Goal: Task Accomplishment & Management: Manage account settings

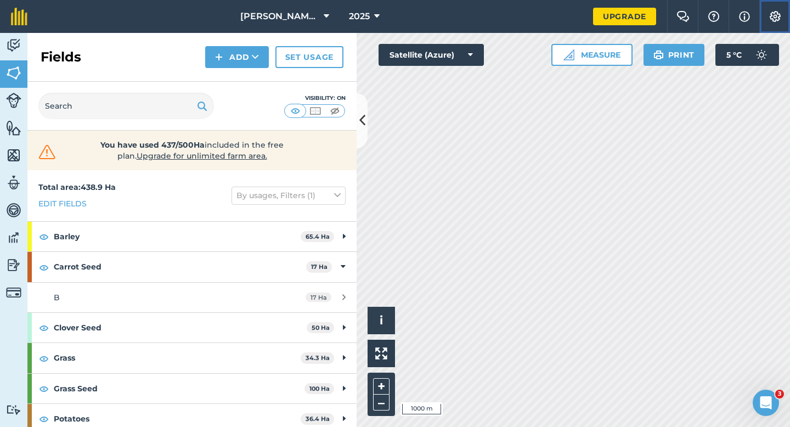
click at [775, 10] on button "Settings" at bounding box center [774, 16] width 31 height 33
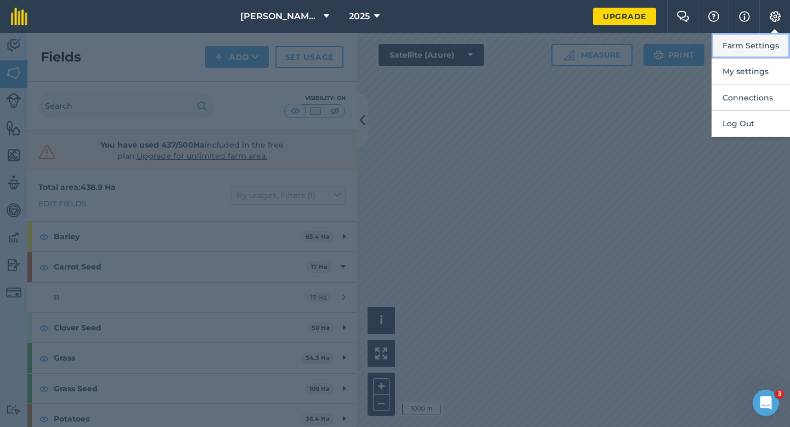
click at [753, 43] on button "Farm Settings" at bounding box center [750, 46] width 78 height 26
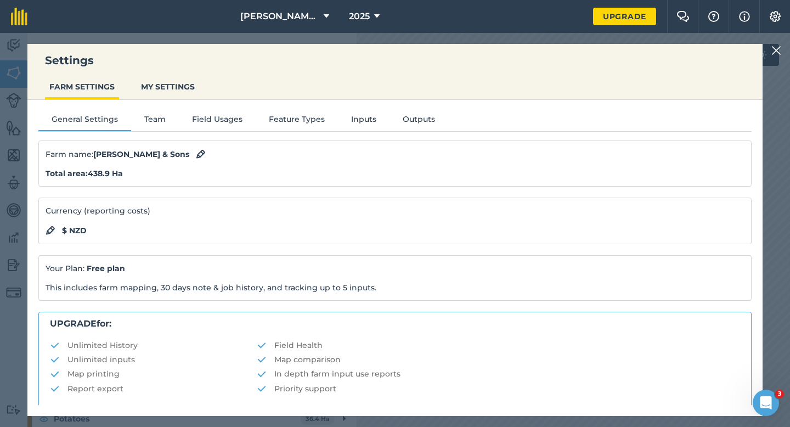
scroll to position [211, 0]
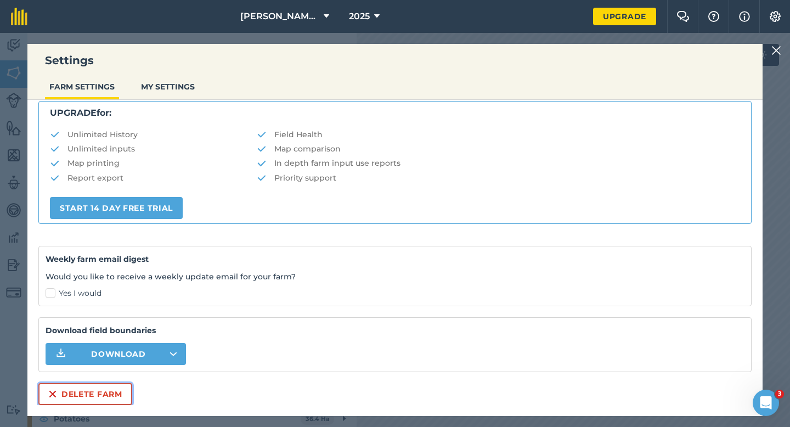
click at [105, 400] on button "Delete farm" at bounding box center [85, 394] width 94 height 22
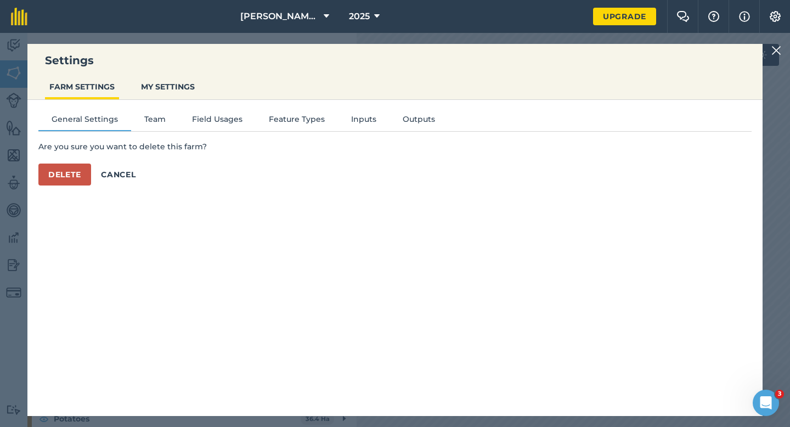
scroll to position [0, 0]
click at [83, 180] on button "Delete" at bounding box center [64, 174] width 53 height 22
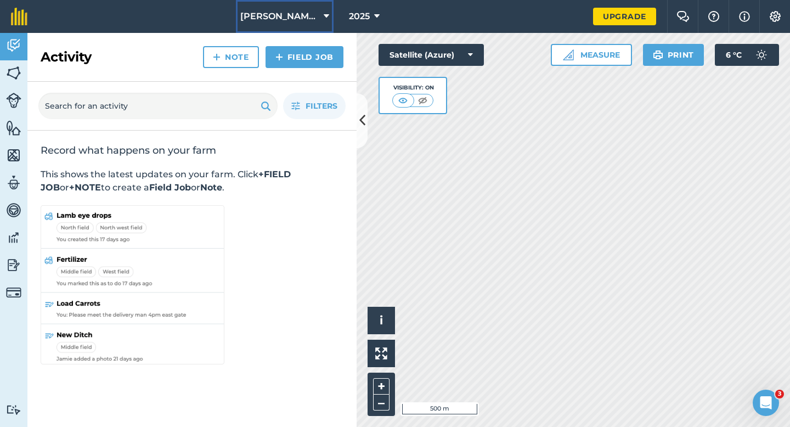
click at [310, 8] on button "[PERSON_NAME] Farming Partnership" at bounding box center [285, 16] width 98 height 33
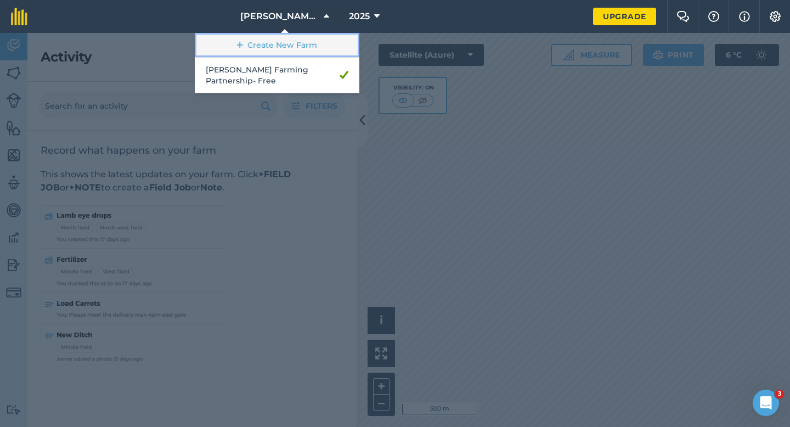
click at [310, 44] on link "Create New Farm" at bounding box center [277, 45] width 165 height 25
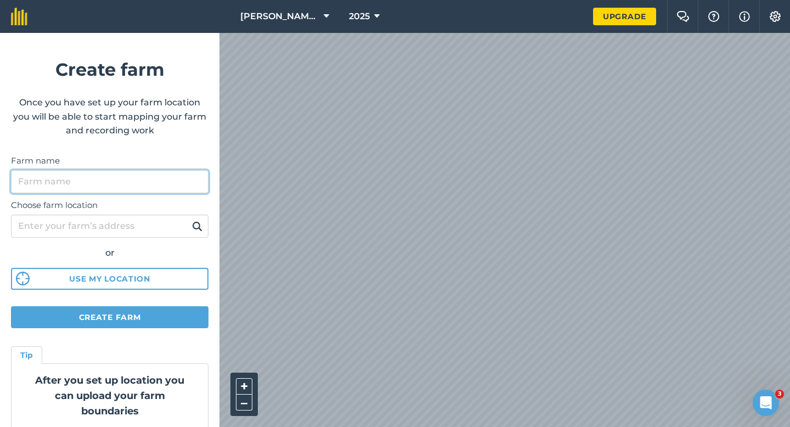
click at [111, 182] on input "Farm name" at bounding box center [109, 181] width 197 height 23
type input "[PERSON_NAME] & Sons"
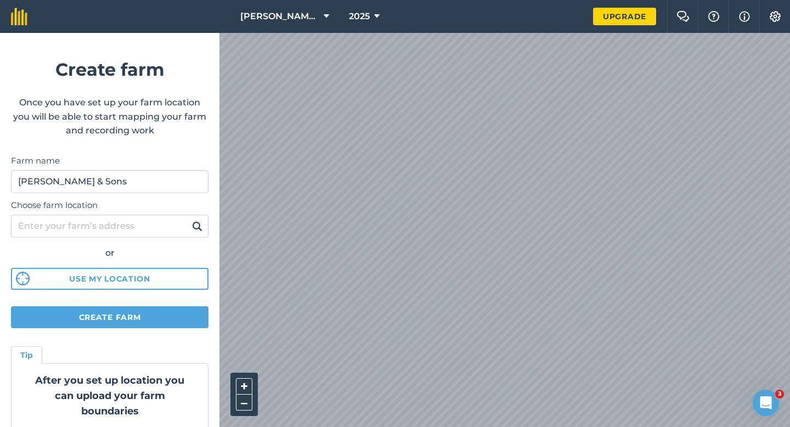
click at [463, 0] on html "[PERSON_NAME] Farming Partnership 2025 Upgrade Farm Chat Help Info Settings Cre…" at bounding box center [395, 213] width 790 height 427
click at [523, 12] on div "[PERSON_NAME] Farming Partnership 2025 Upgrade Farm Chat Help Info Settings Cre…" at bounding box center [395, 16] width 790 height 33
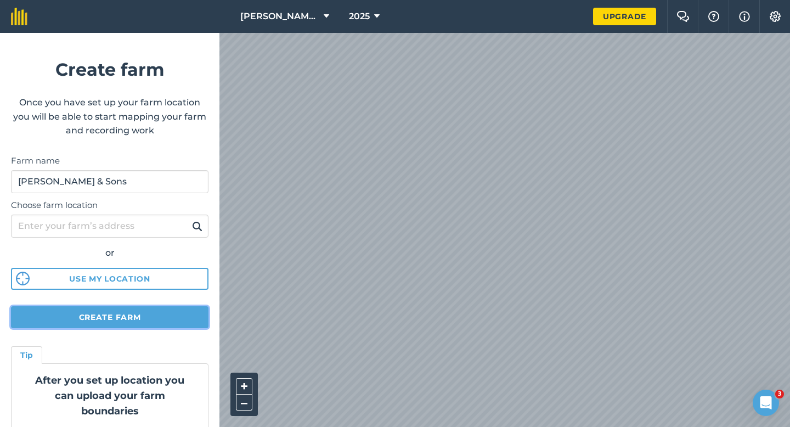
click at [188, 310] on button "Create farm" at bounding box center [109, 317] width 197 height 22
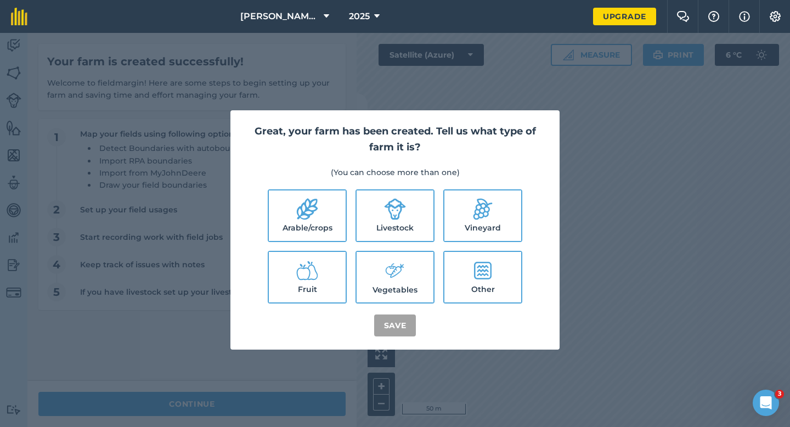
click at [321, 197] on label "Arable/crops" at bounding box center [307, 215] width 77 height 50
checkbox input "true"
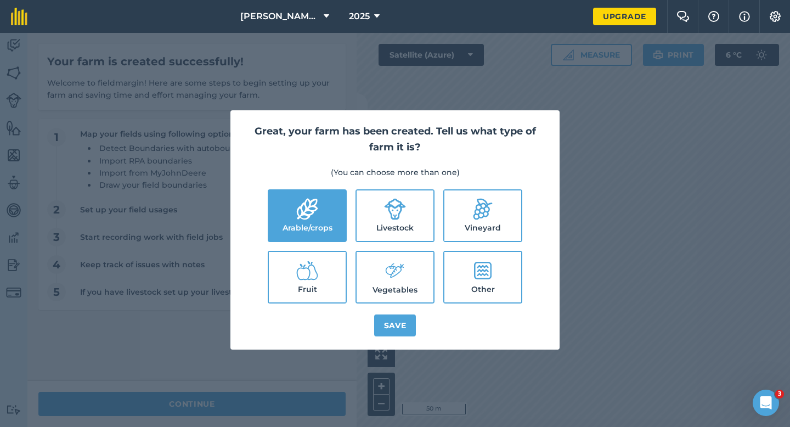
click at [360, 206] on label "Livestock" at bounding box center [394, 215] width 77 height 50
checkbox input "true"
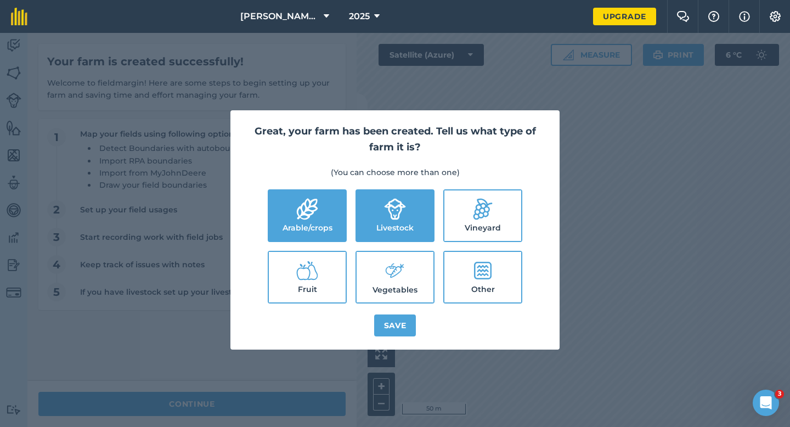
click at [370, 252] on label "Vegetables" at bounding box center [394, 277] width 77 height 50
checkbox input "true"
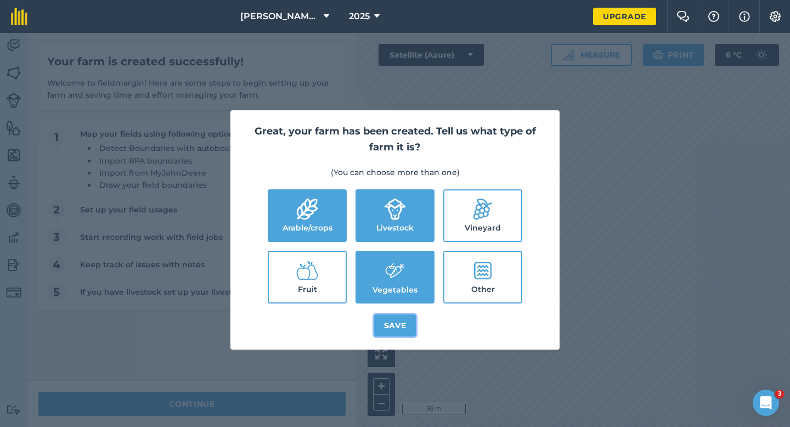
click at [382, 316] on button "Save" at bounding box center [395, 325] width 42 height 22
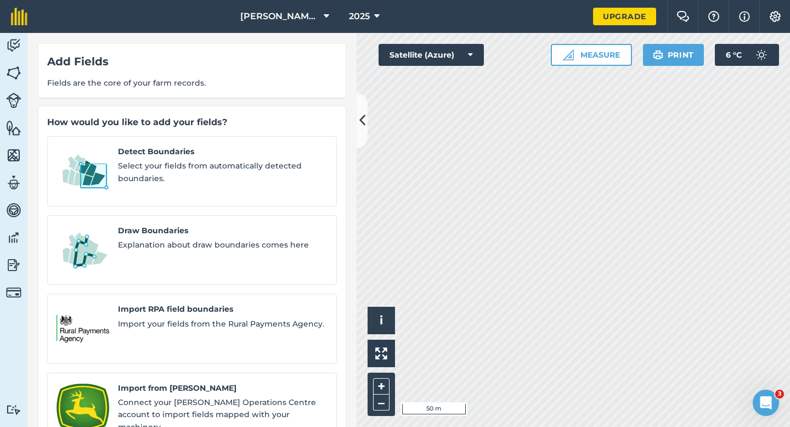
click at [140, 262] on div "Detect Boundaries Select your fields from automatically detected boundaries. Dr…" at bounding box center [192, 328] width 290 height 385
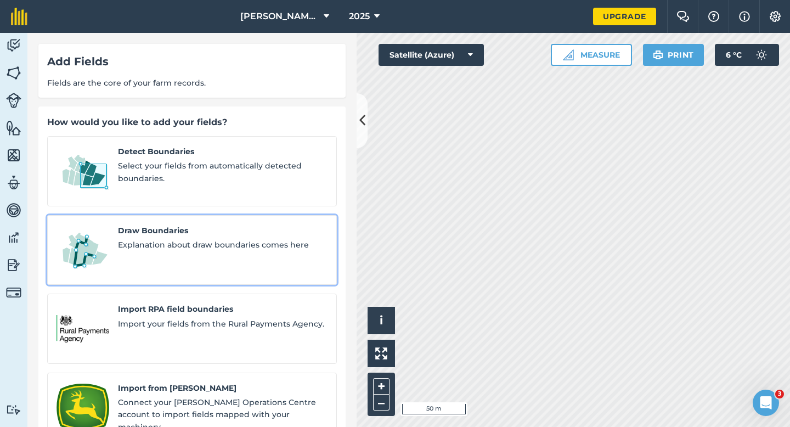
click at [139, 246] on div "Draw Boundaries Explanation about draw boundaries comes here" at bounding box center [222, 250] width 209 height 52
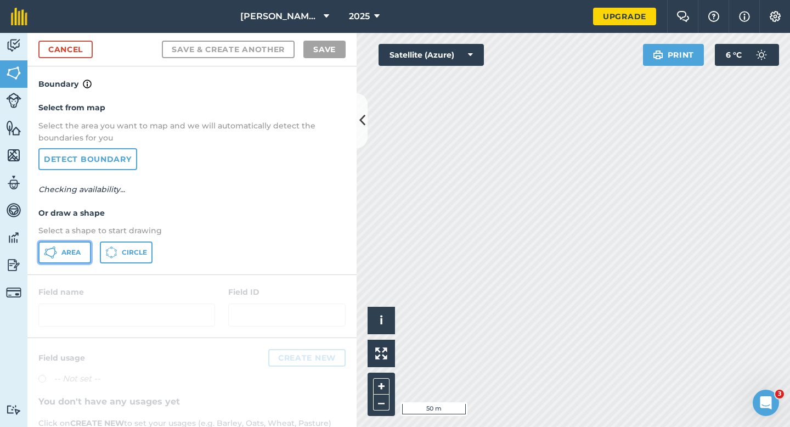
click at [81, 251] on button "Area" at bounding box center [64, 252] width 53 height 22
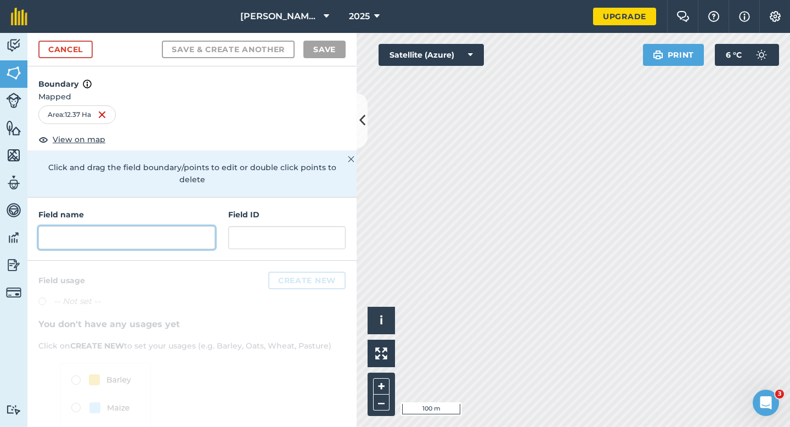
click at [155, 231] on input "text" at bounding box center [126, 237] width 177 height 23
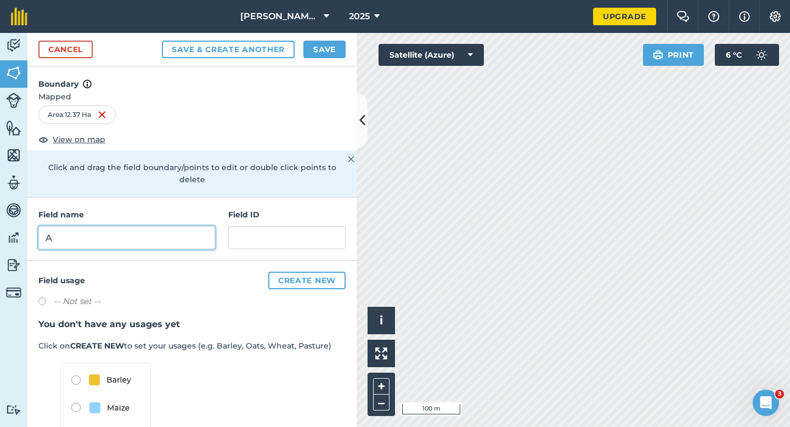
type input "A"
click at [339, 57] on button "Save" at bounding box center [324, 50] width 42 height 18
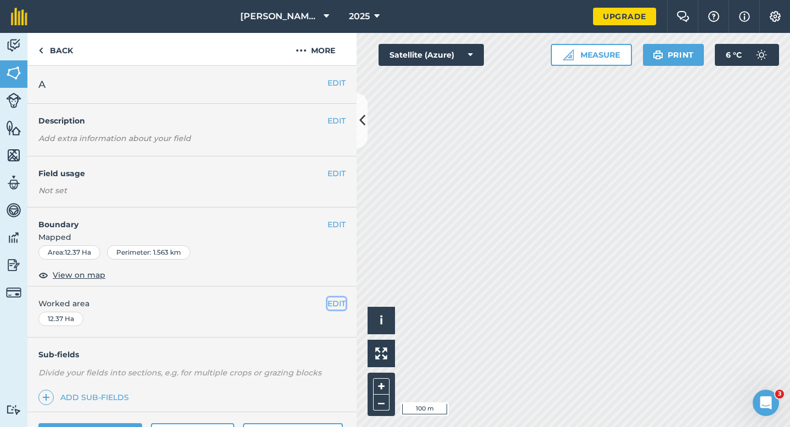
click at [344, 307] on button "EDIT" at bounding box center [336, 303] width 18 height 12
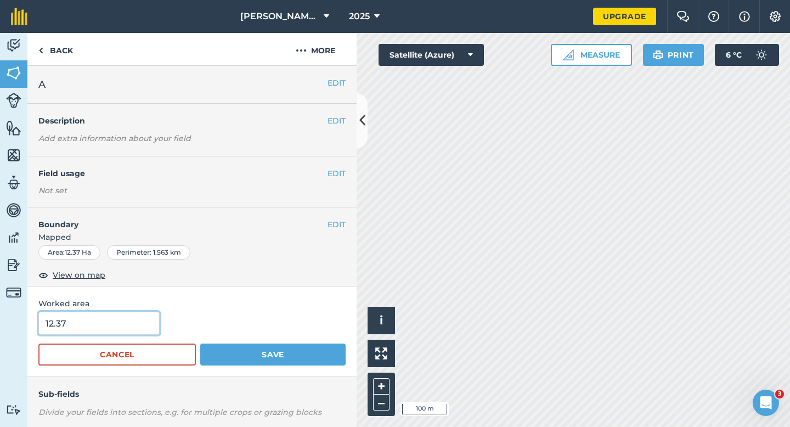
click at [116, 311] on input "12.37" at bounding box center [98, 322] width 121 height 23
click at [116, 317] on input "12.37" at bounding box center [98, 322] width 121 height 23
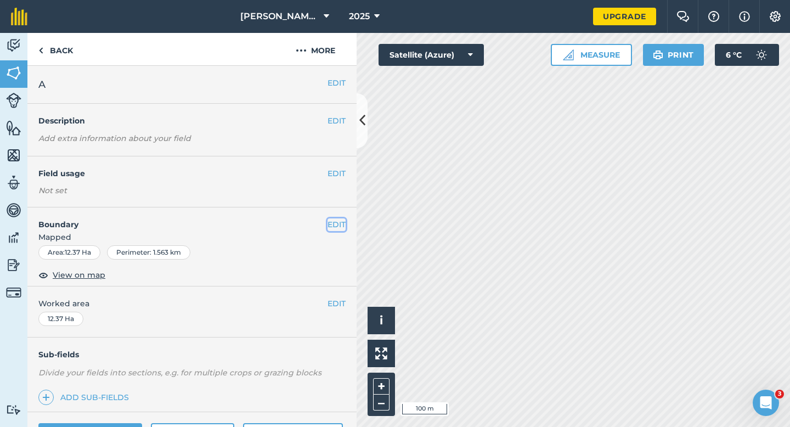
click at [331, 228] on button "EDIT" at bounding box center [336, 224] width 18 height 12
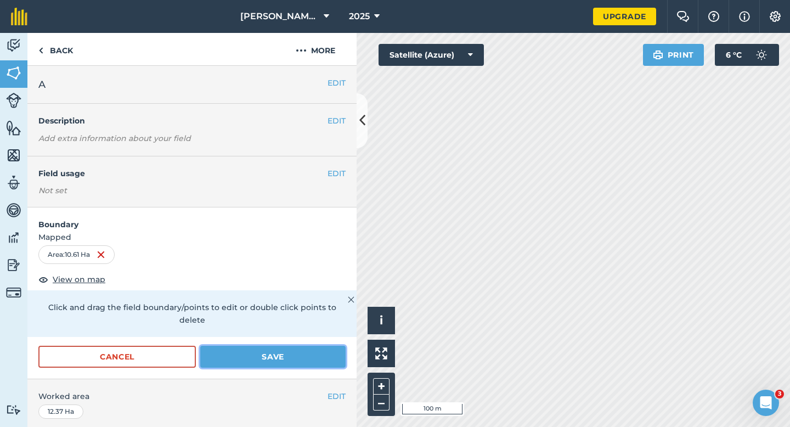
click at [272, 345] on button "Save" at bounding box center [272, 356] width 145 height 22
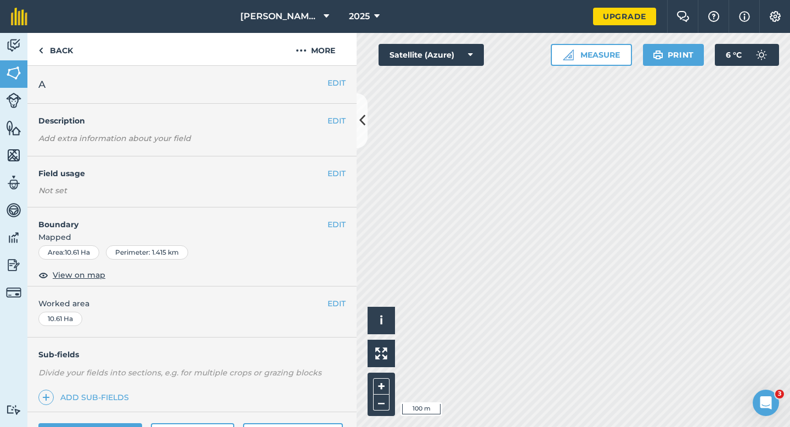
click at [347, 305] on div "EDIT Worked area 10.61 Ha" at bounding box center [191, 311] width 329 height 51
click at [330, 307] on button "EDIT" at bounding box center [336, 303] width 18 height 12
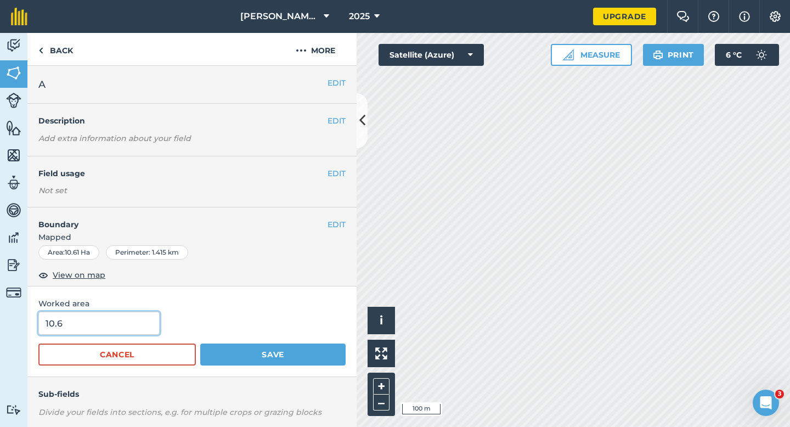
click at [139, 321] on input "10.6" at bounding box center [98, 322] width 121 height 23
type input "10.6"
click at [200, 343] on button "Save" at bounding box center [272, 354] width 145 height 22
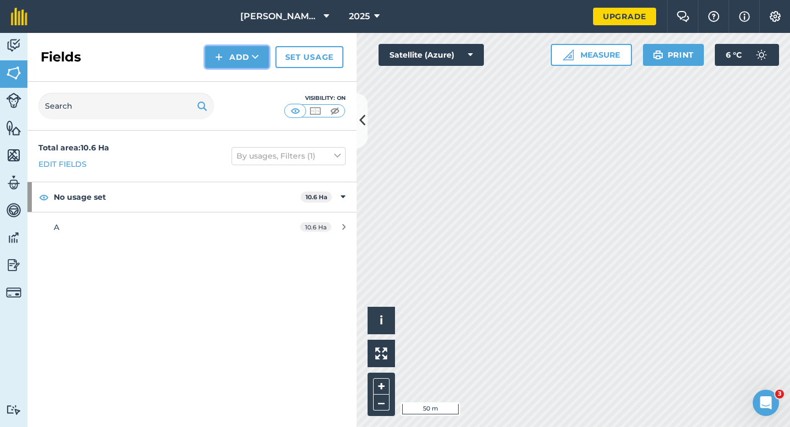
click at [250, 64] on button "Add" at bounding box center [237, 57] width 64 height 22
click at [250, 72] on link "Draw" at bounding box center [237, 82] width 60 height 24
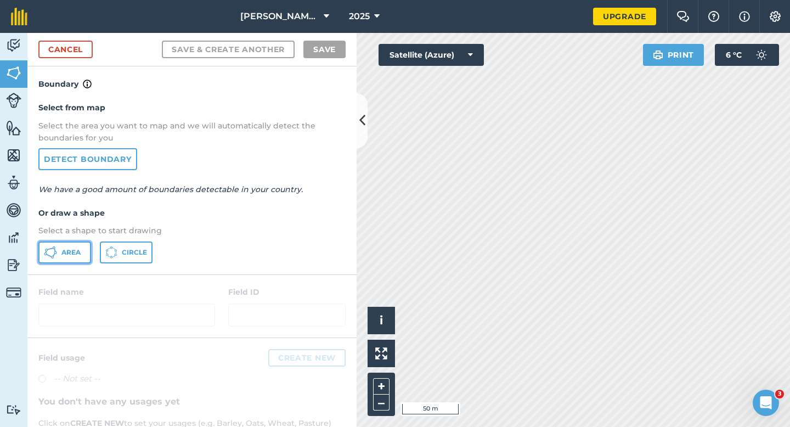
click at [73, 254] on span "Area" at bounding box center [70, 252] width 19 height 9
click at [87, 56] on link "Cancel" at bounding box center [65, 50] width 54 height 18
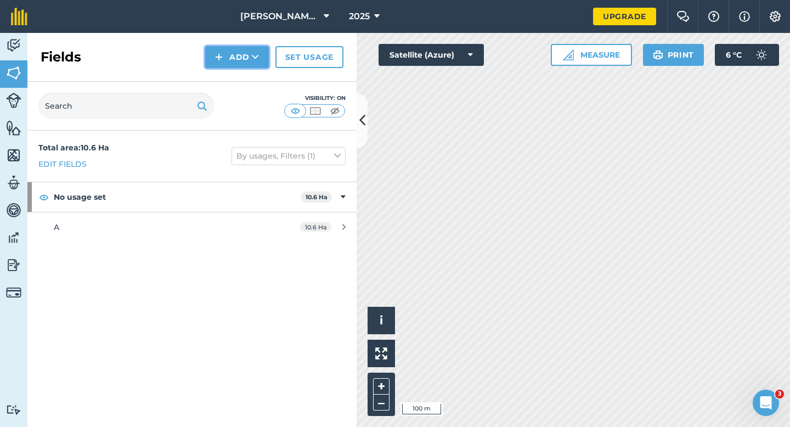
click at [232, 58] on button "Add" at bounding box center [237, 57] width 64 height 22
click at [235, 73] on link "Draw" at bounding box center [237, 82] width 60 height 24
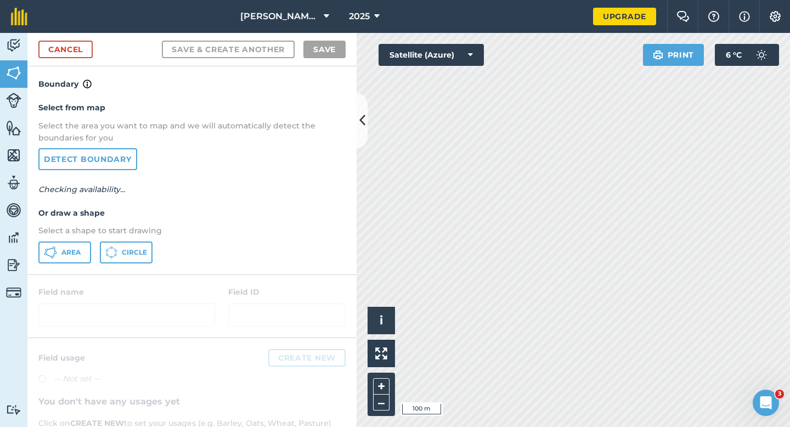
click at [69, 240] on div "Select from map Select the area you want to map and we will automatically detec…" at bounding box center [191, 181] width 329 height 183
click at [69, 245] on button "Area" at bounding box center [64, 252] width 53 height 22
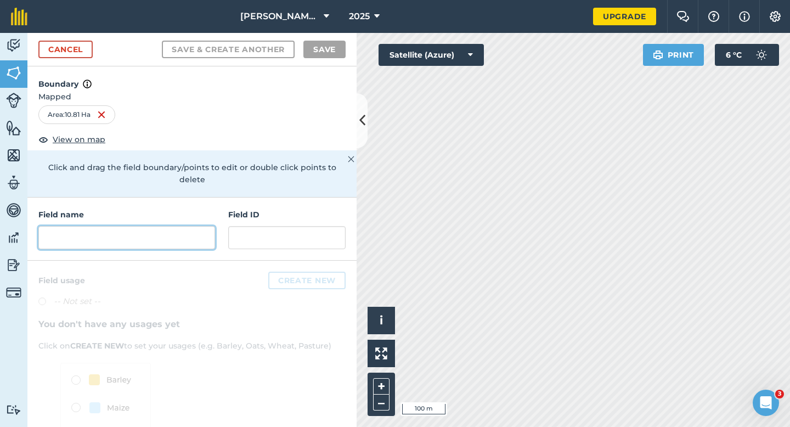
click at [169, 226] on input "text" at bounding box center [126, 237] width 177 height 23
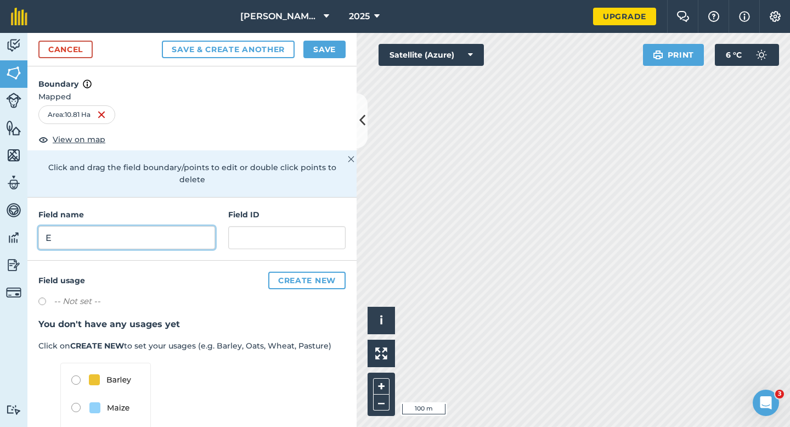
type input "E"
click at [331, 51] on button "Save" at bounding box center [324, 50] width 42 height 18
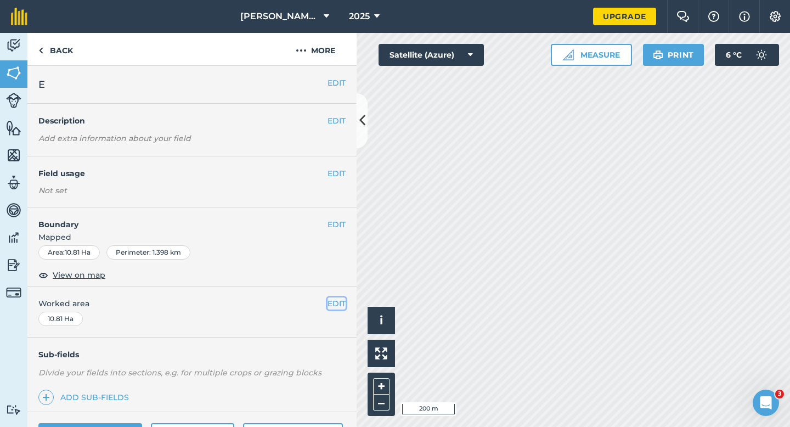
click at [328, 304] on button "EDIT" at bounding box center [336, 303] width 18 height 12
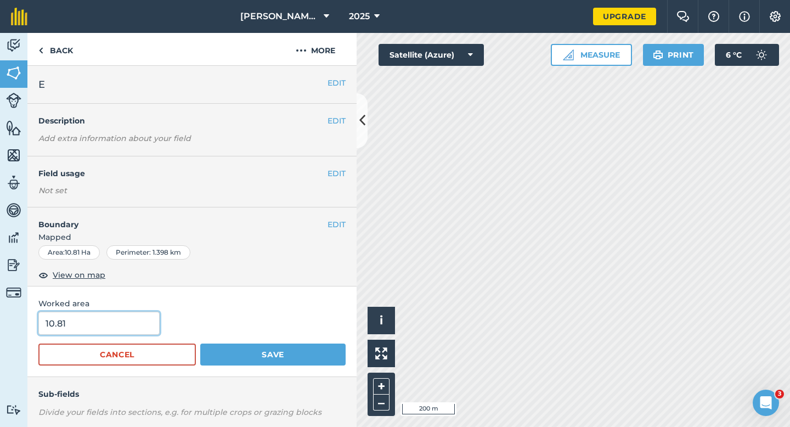
click at [108, 321] on input "10.81" at bounding box center [98, 322] width 121 height 23
type input "11"
click at [200, 343] on button "Save" at bounding box center [272, 354] width 145 height 22
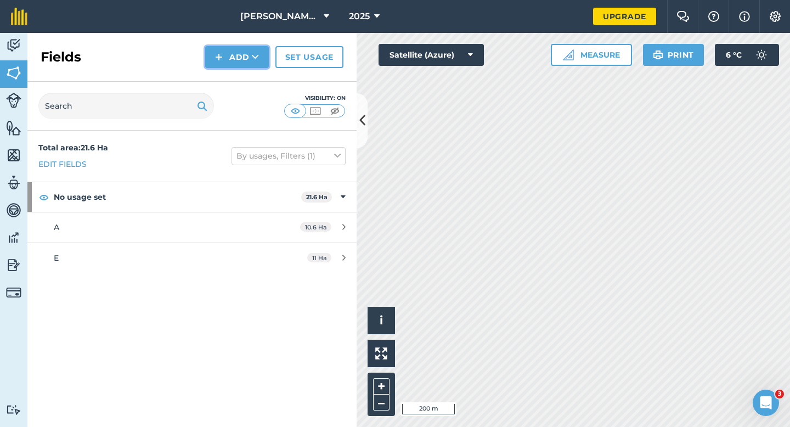
click at [226, 58] on button "Add" at bounding box center [237, 57] width 64 height 22
click at [226, 88] on link "Draw" at bounding box center [237, 82] width 60 height 24
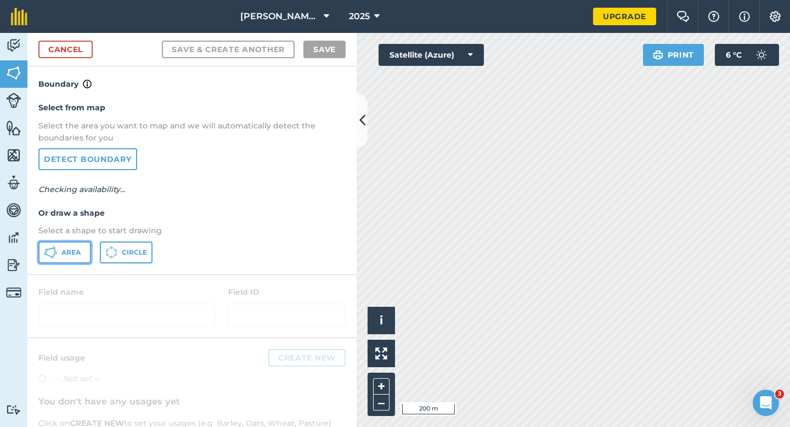
click at [42, 257] on button "Area" at bounding box center [64, 252] width 53 height 22
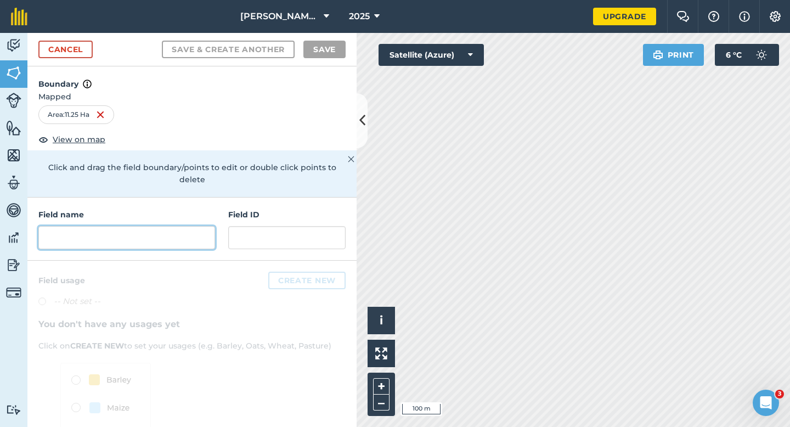
click at [58, 226] on input "text" at bounding box center [126, 237] width 177 height 23
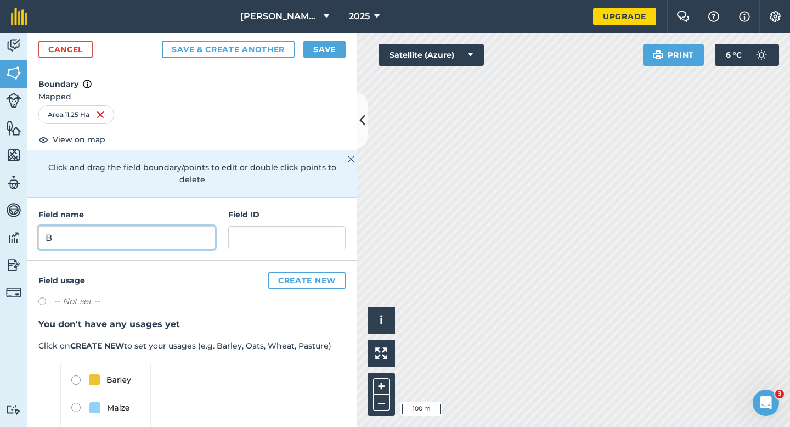
type input "B"
click at [321, 43] on button "Save" at bounding box center [324, 50] width 42 height 18
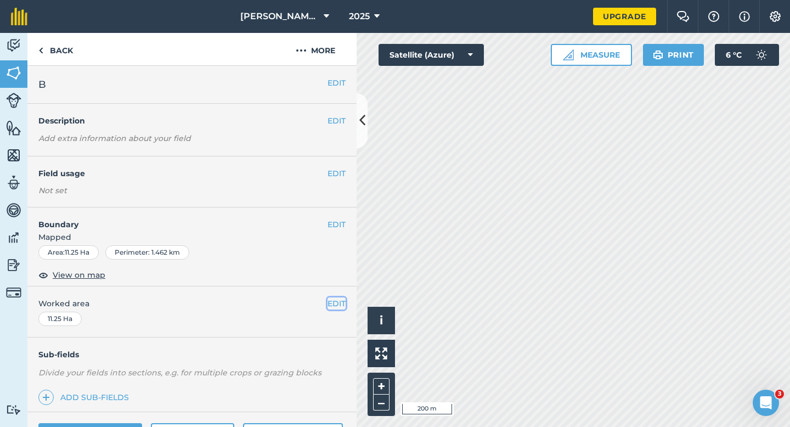
click at [335, 303] on button "EDIT" at bounding box center [336, 303] width 18 height 12
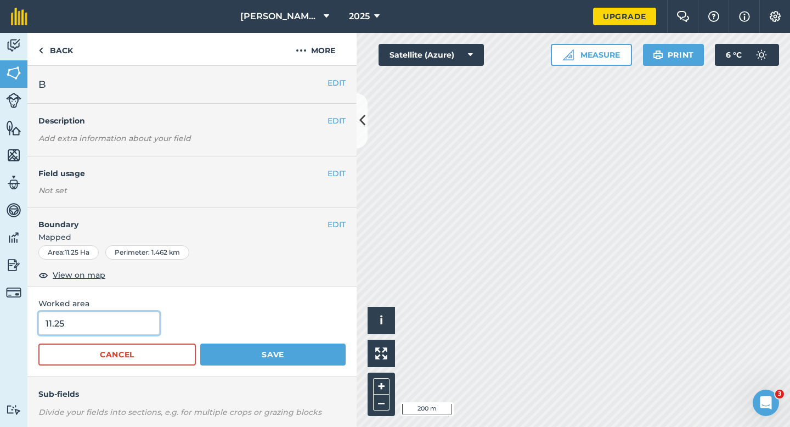
click at [135, 313] on input "11.25" at bounding box center [98, 322] width 121 height 23
click at [135, 321] on input "11.25" at bounding box center [98, 322] width 121 height 23
type input "11.3"
click at [200, 343] on button "Save" at bounding box center [272, 354] width 145 height 22
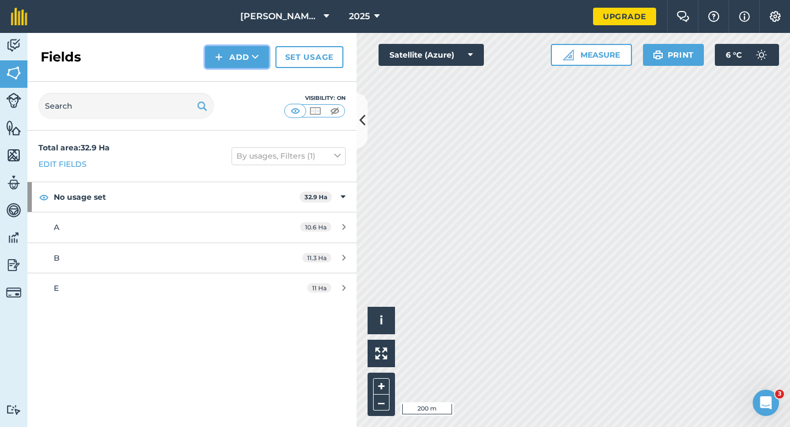
click at [224, 64] on button "Add" at bounding box center [237, 57] width 64 height 22
click at [224, 81] on link "Draw" at bounding box center [237, 82] width 60 height 24
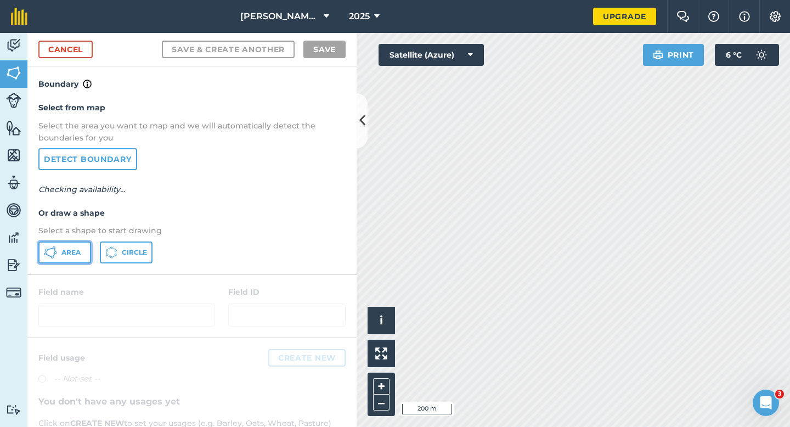
click at [55, 253] on icon at bounding box center [55, 252] width 3 height 3
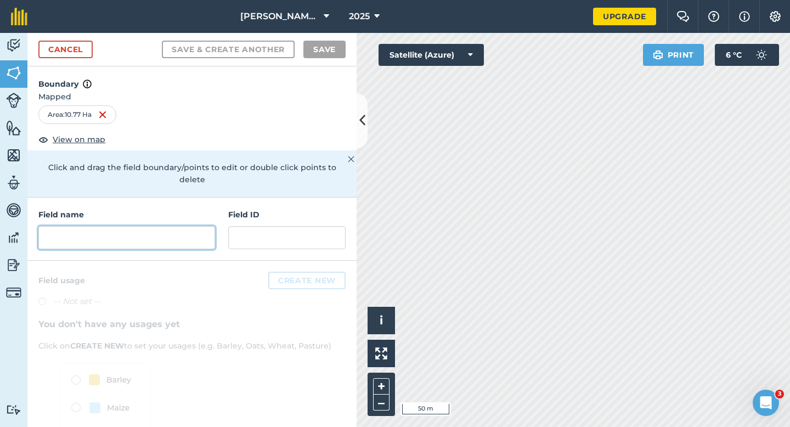
click at [165, 226] on input "text" at bounding box center [126, 237] width 177 height 23
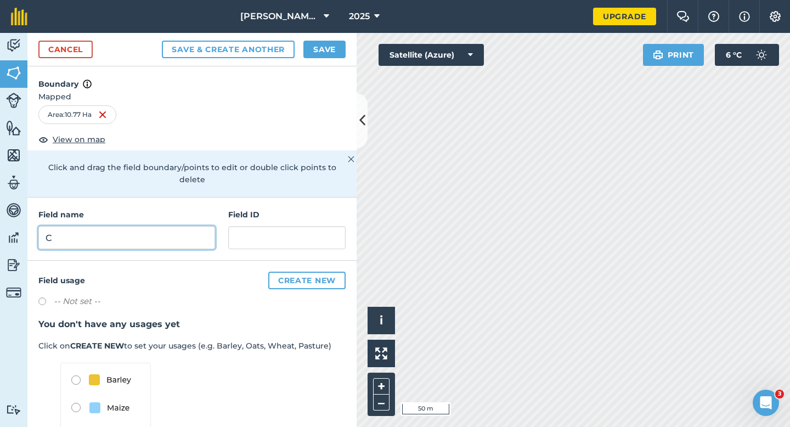
type input "C"
click at [324, 46] on button "Save" at bounding box center [324, 50] width 42 height 18
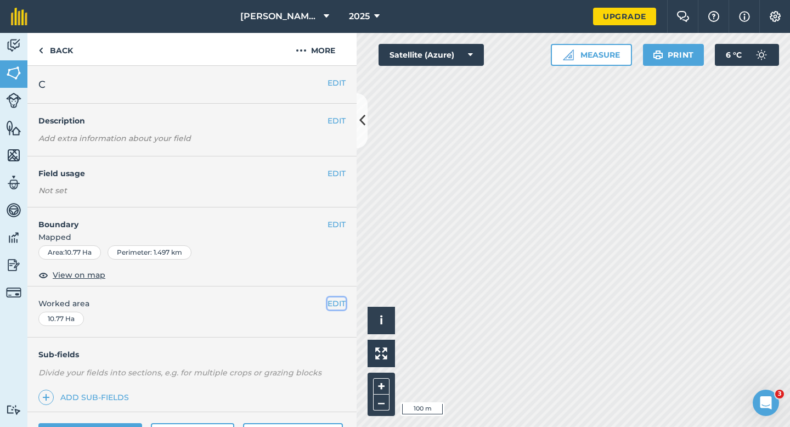
click at [331, 298] on button "EDIT" at bounding box center [336, 303] width 18 height 12
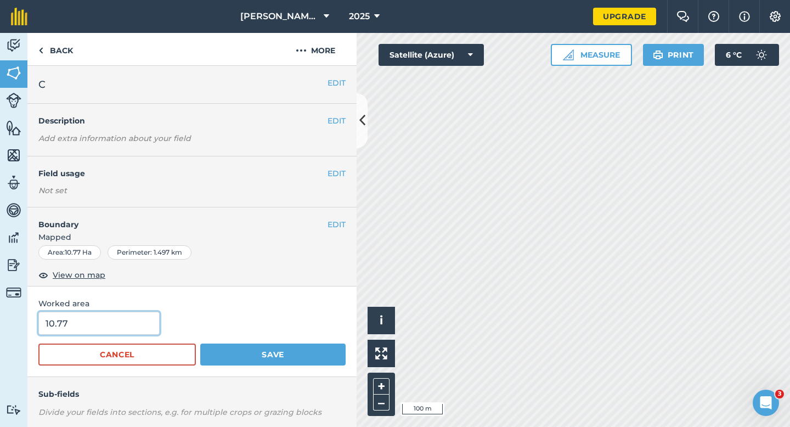
click at [132, 320] on input "10.77" at bounding box center [98, 322] width 121 height 23
type input "11"
click at [200, 343] on button "Save" at bounding box center [272, 354] width 145 height 22
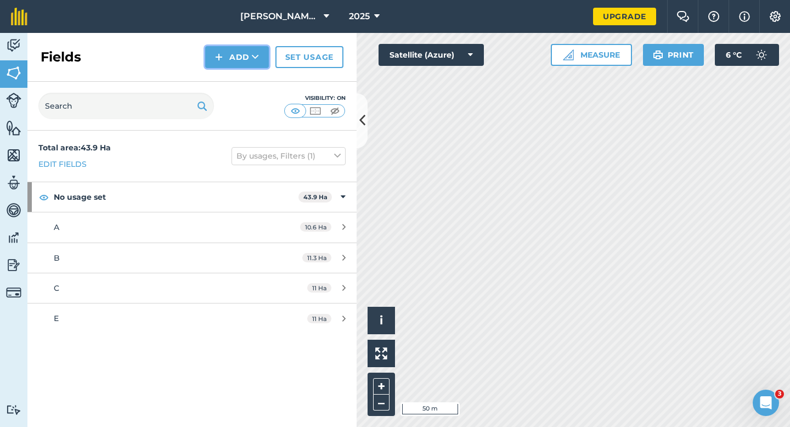
click at [237, 55] on button "Add" at bounding box center [237, 57] width 64 height 22
click at [237, 72] on link "Draw" at bounding box center [237, 82] width 60 height 24
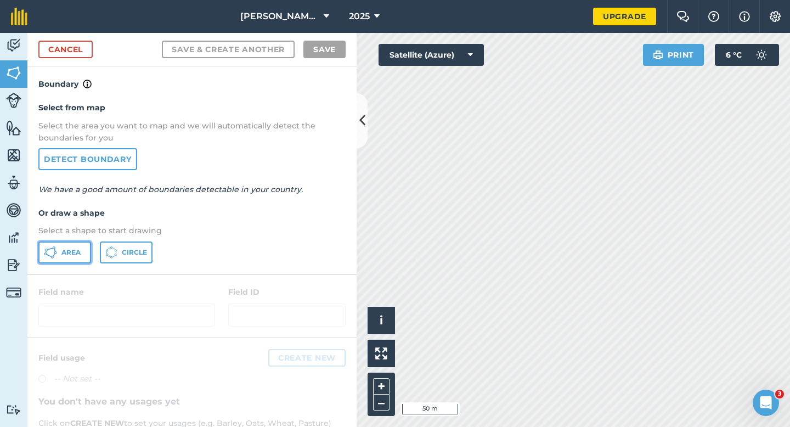
click at [62, 257] on button "Area" at bounding box center [64, 252] width 53 height 22
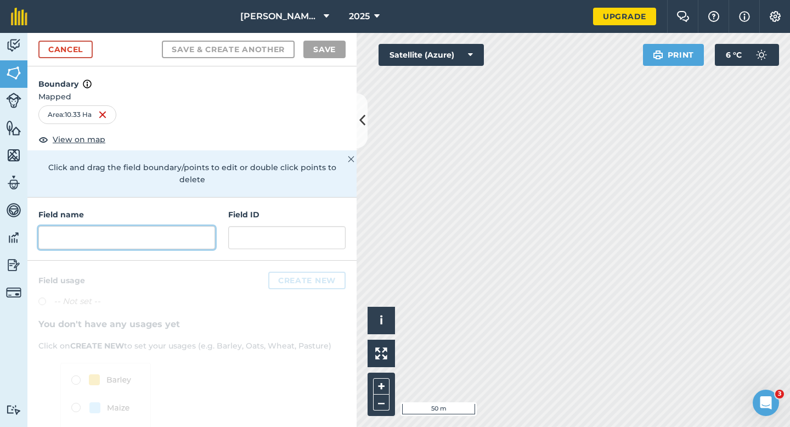
click at [170, 230] on input "text" at bounding box center [126, 237] width 177 height 23
click at [189, 208] on h4 "Field name" at bounding box center [126, 214] width 177 height 12
click at [189, 226] on input "text" at bounding box center [126, 237] width 177 height 23
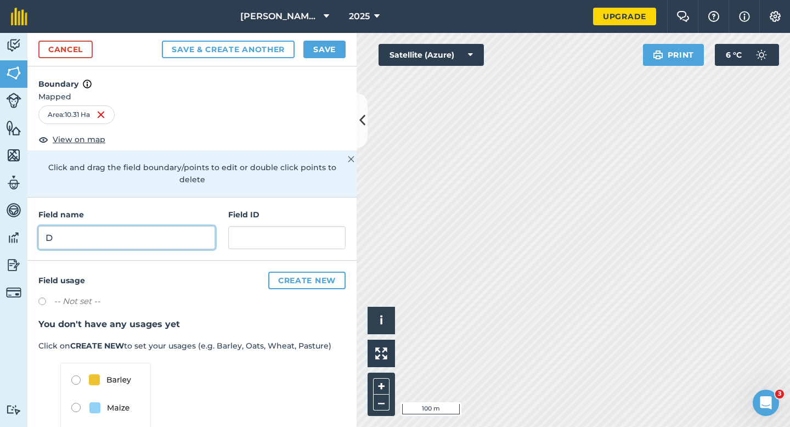
type input "D"
click at [341, 77] on h4 "Boundary" at bounding box center [191, 78] width 329 height 24
click at [334, 50] on button "Save" at bounding box center [324, 50] width 42 height 18
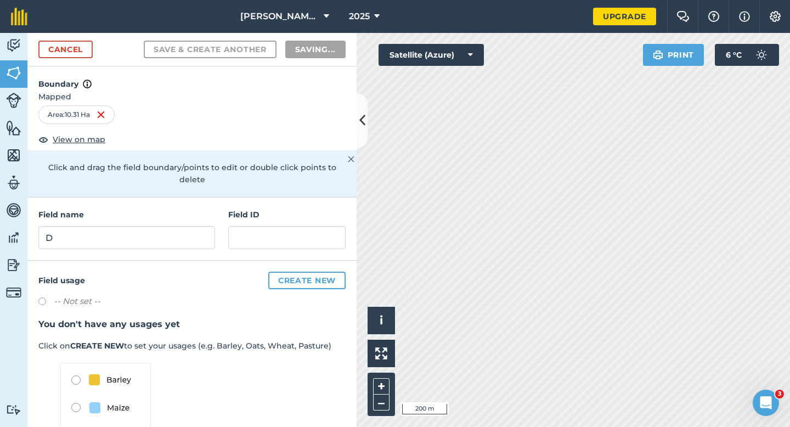
click at [334, 317] on h3 "You don't have any usages yet" at bounding box center [191, 324] width 307 height 14
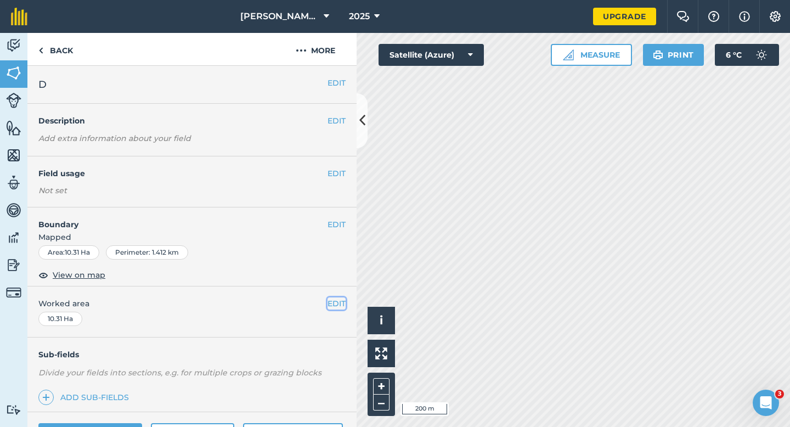
click at [336, 307] on button "EDIT" at bounding box center [336, 303] width 18 height 12
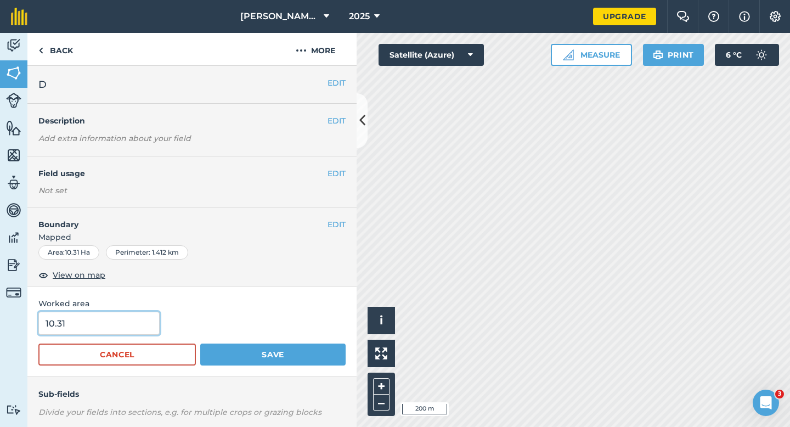
click at [70, 333] on input "10.31" at bounding box center [98, 322] width 121 height 23
type input "10.31"
click at [200, 343] on button "Save" at bounding box center [272, 354] width 145 height 22
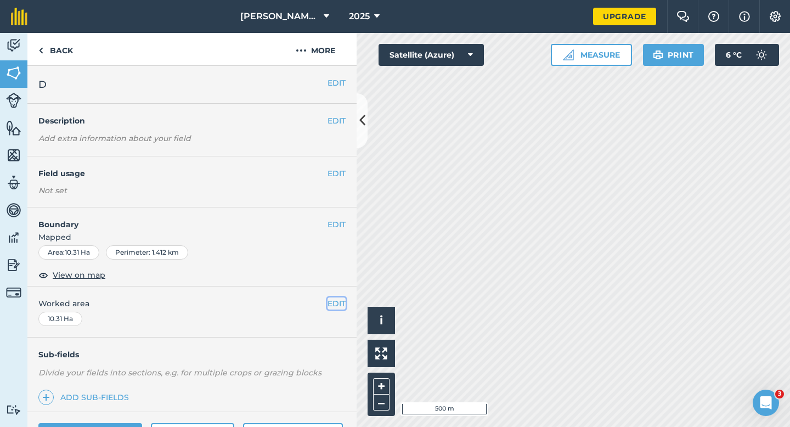
click at [334, 305] on button "EDIT" at bounding box center [336, 303] width 18 height 12
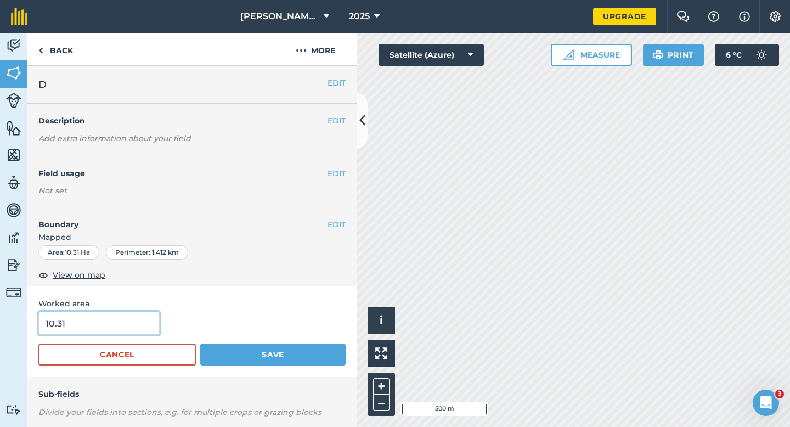
click at [112, 334] on input "10.31" at bounding box center [98, 322] width 121 height 23
type input "10.3"
click at [200, 343] on button "Save" at bounding box center [272, 354] width 145 height 22
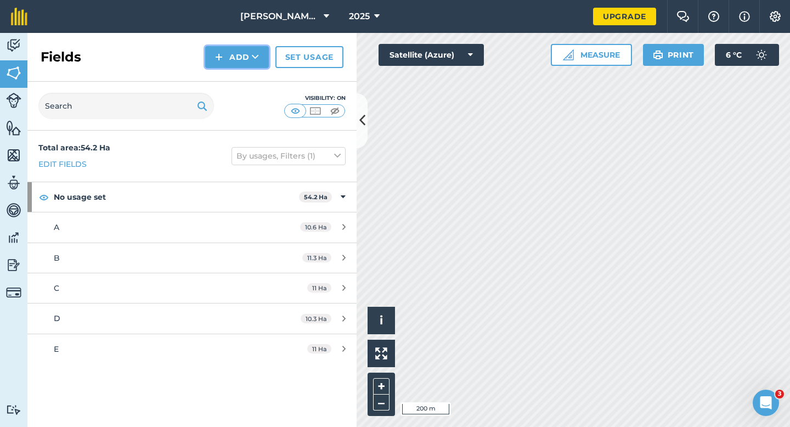
click at [252, 66] on button "Add" at bounding box center [237, 57] width 64 height 22
click at [252, 78] on link "Draw" at bounding box center [237, 82] width 60 height 24
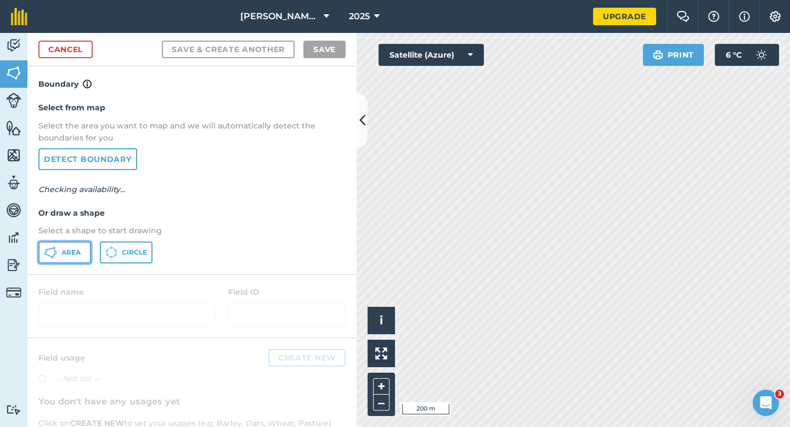
click at [84, 243] on button "Area" at bounding box center [64, 252] width 53 height 22
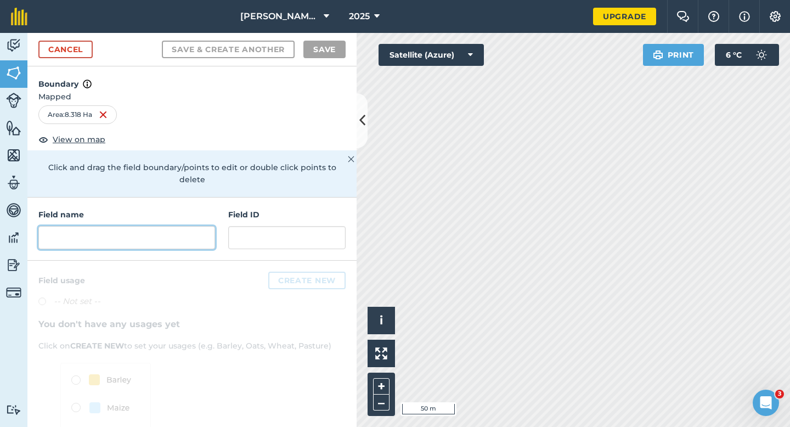
click at [141, 231] on input "text" at bounding box center [126, 237] width 177 height 23
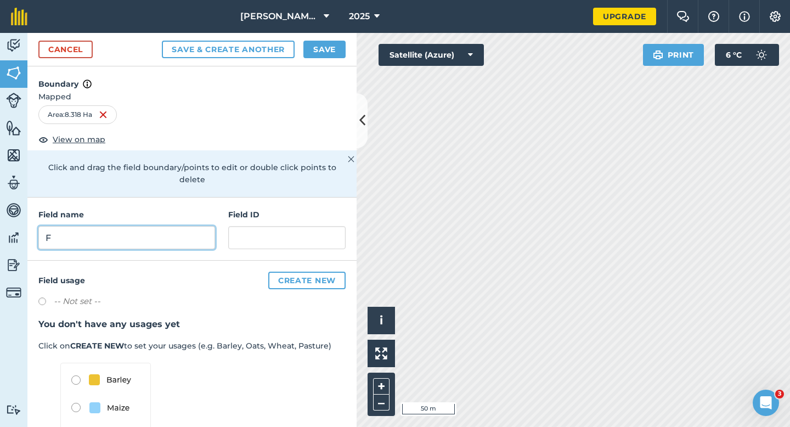
type input "F"
click at [333, 29] on div "2025" at bounding box center [363, 16] width 61 height 33
click at [328, 48] on button "Save" at bounding box center [324, 50] width 42 height 18
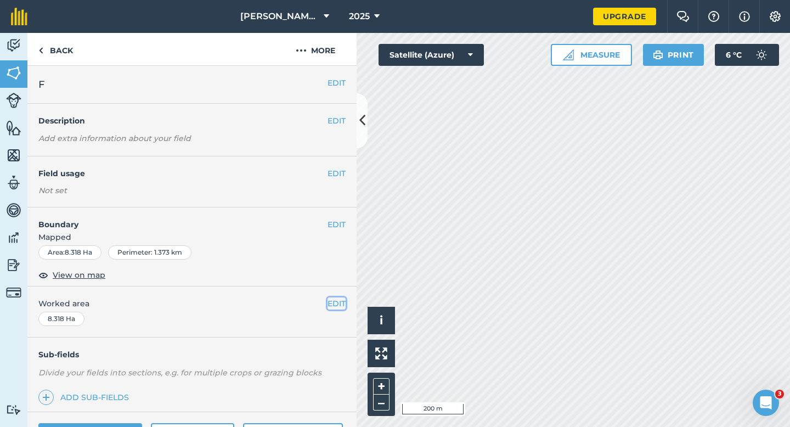
click at [332, 302] on button "EDIT" at bounding box center [336, 303] width 18 height 12
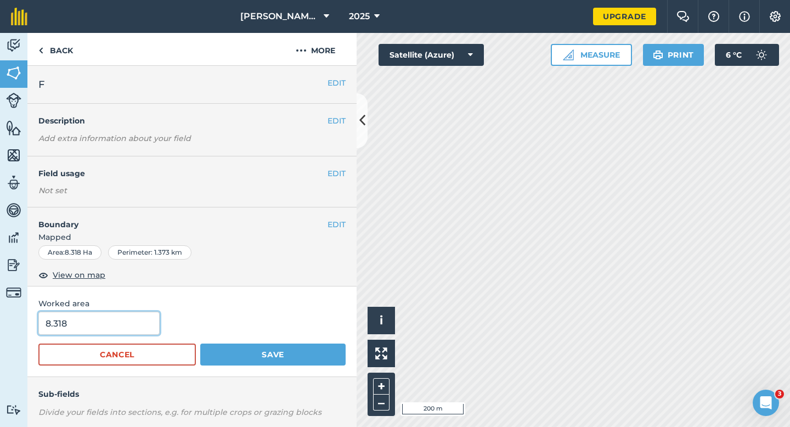
click at [101, 327] on input "8.318" at bounding box center [98, 322] width 121 height 23
type input "8.31"
click at [200, 343] on button "Save" at bounding box center [272, 354] width 145 height 22
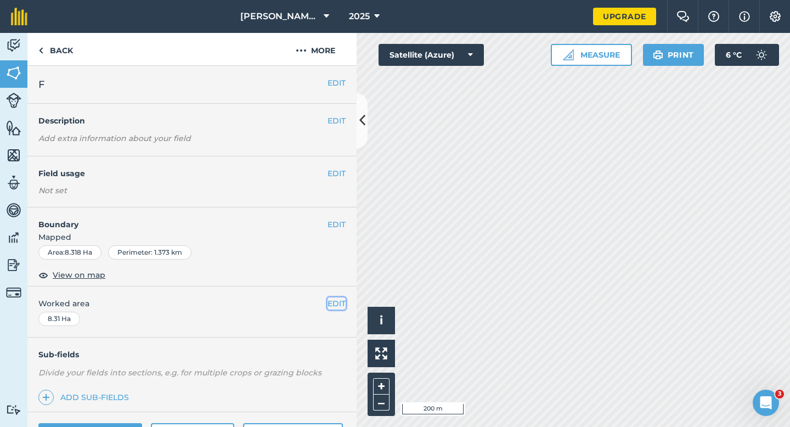
click at [337, 304] on button "EDIT" at bounding box center [336, 303] width 18 height 12
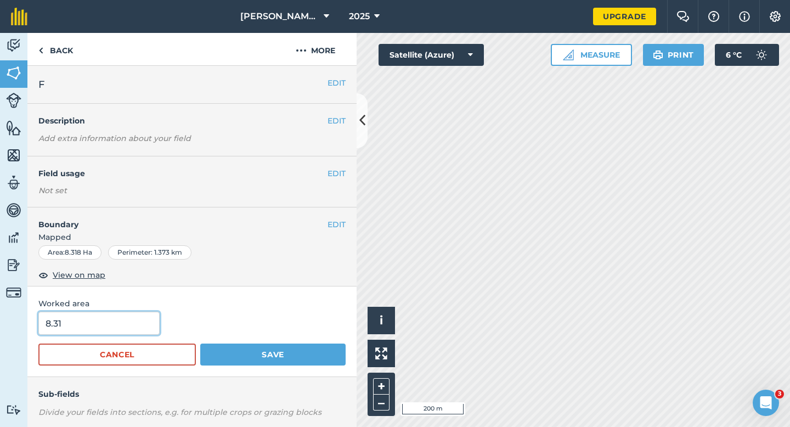
click at [112, 325] on input "8.31" at bounding box center [98, 322] width 121 height 23
type input "8.3"
click at [200, 343] on button "Save" at bounding box center [272, 354] width 145 height 22
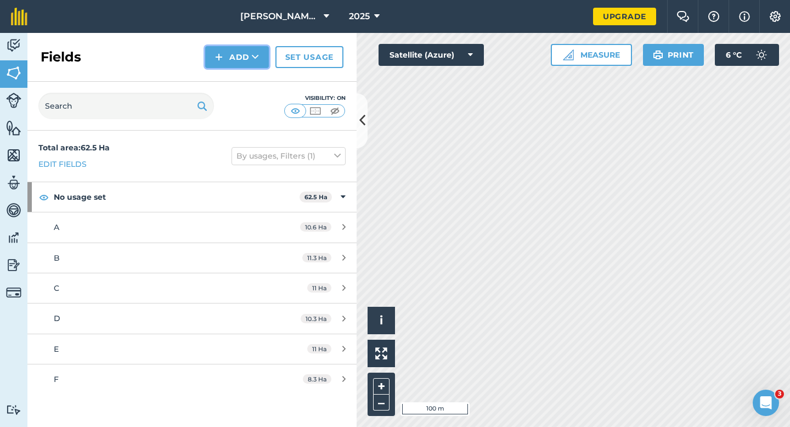
click at [239, 57] on button "Add" at bounding box center [237, 57] width 64 height 22
click at [239, 71] on link "Draw" at bounding box center [237, 82] width 60 height 24
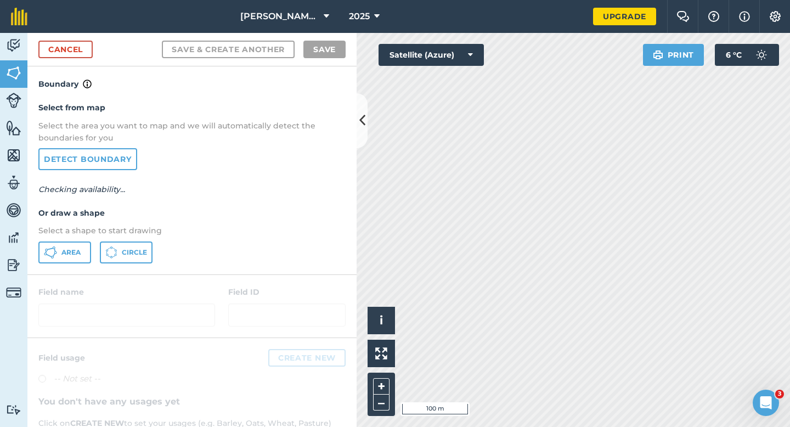
click at [47, 273] on div "Select from map Select the area you want to map and we will automatically detec…" at bounding box center [191, 181] width 329 height 183
click at [48, 267] on div "Select from map Select the area you want to map and we will automatically detec…" at bounding box center [191, 181] width 329 height 183
click at [53, 252] on icon at bounding box center [50, 252] width 13 height 13
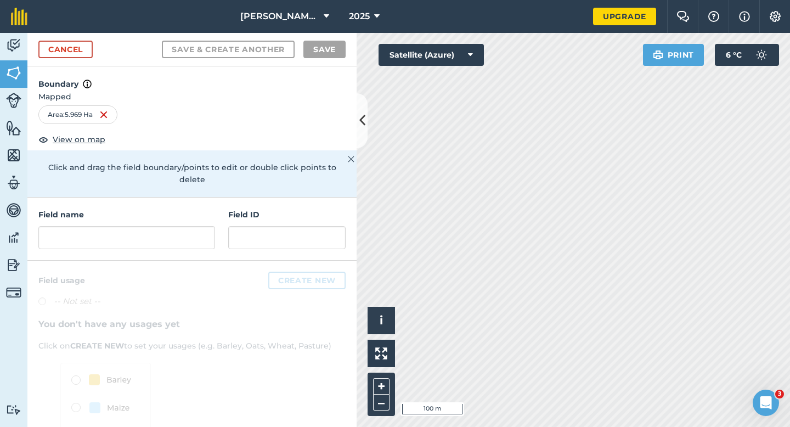
click at [216, 209] on div "Field name Field ID" at bounding box center [191, 228] width 329 height 63
click at [197, 226] on input "text" at bounding box center [126, 237] width 177 height 23
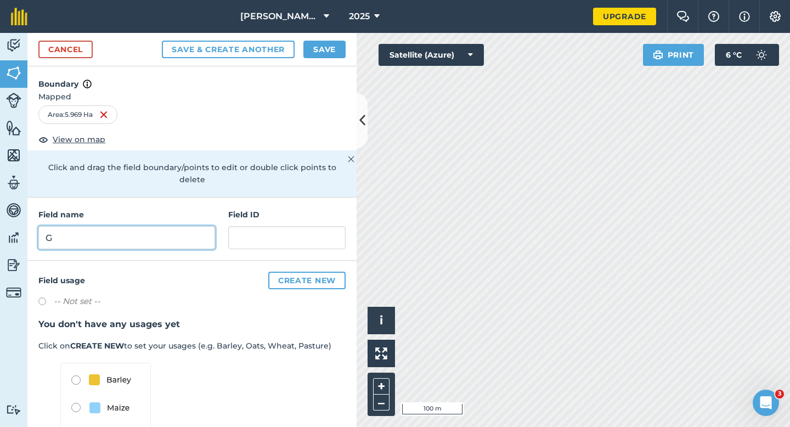
type input "G"
click at [329, 34] on div "Cancel Save & Create Another Save" at bounding box center [191, 49] width 329 height 33
click at [329, 39] on div "Cancel Save & Create Another Save" at bounding box center [191, 49] width 329 height 33
click at [350, 61] on div "Cancel Save & Create Another Save" at bounding box center [191, 49] width 329 height 33
click at [322, 55] on button "Save" at bounding box center [324, 50] width 42 height 18
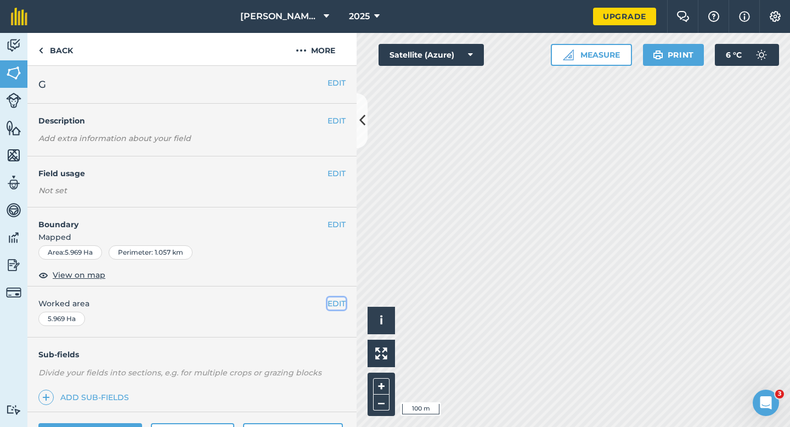
click at [331, 305] on button "EDIT" at bounding box center [336, 303] width 18 height 12
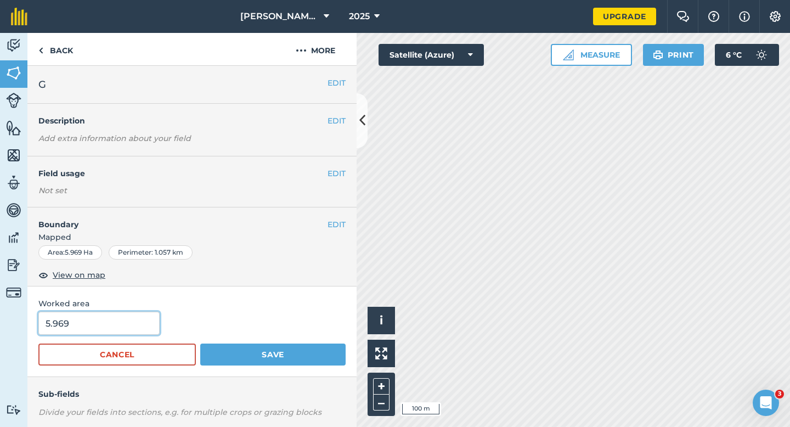
click at [80, 333] on input "5.969" at bounding box center [98, 322] width 121 height 23
type input "6"
click at [200, 343] on button "Save" at bounding box center [272, 354] width 145 height 22
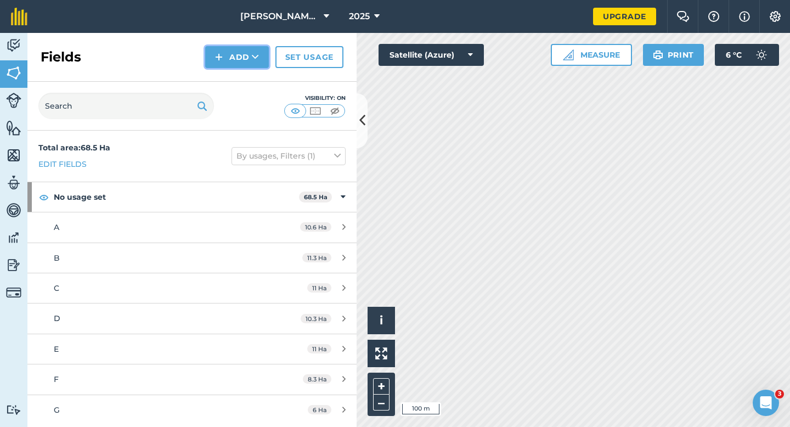
click at [239, 57] on button "Add" at bounding box center [237, 57] width 64 height 22
click at [239, 73] on link "Draw" at bounding box center [237, 82] width 60 height 24
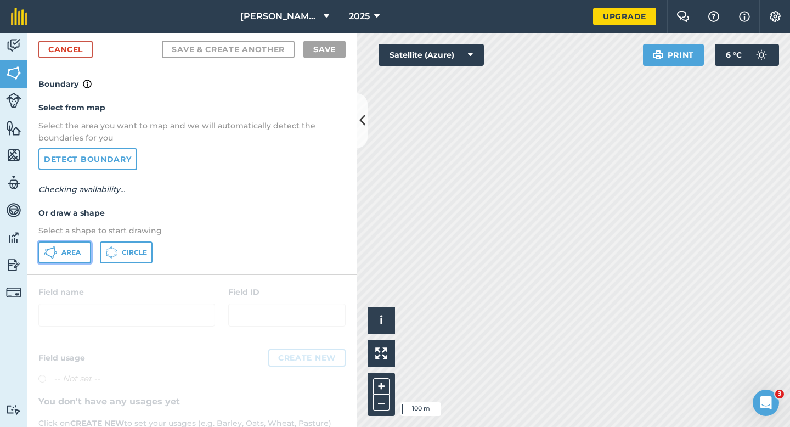
click at [86, 250] on button "Area" at bounding box center [64, 252] width 53 height 22
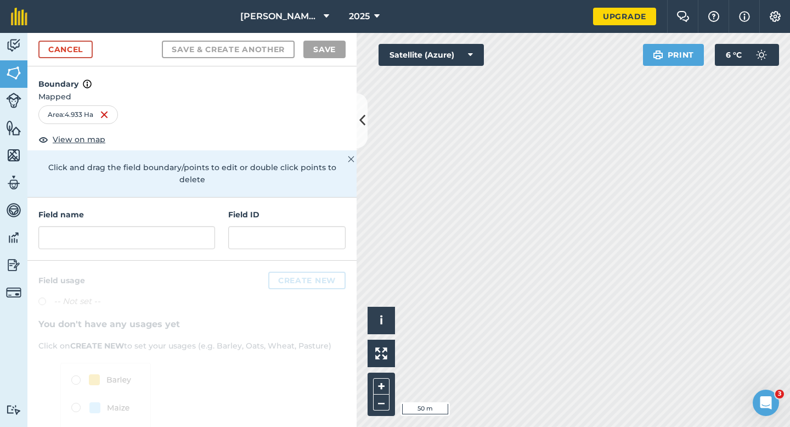
click at [196, 242] on div "Field name Field ID" at bounding box center [191, 228] width 329 height 63
click at [196, 236] on input "text" at bounding box center [126, 237] width 177 height 23
click at [196, 226] on input "text" at bounding box center [126, 237] width 177 height 23
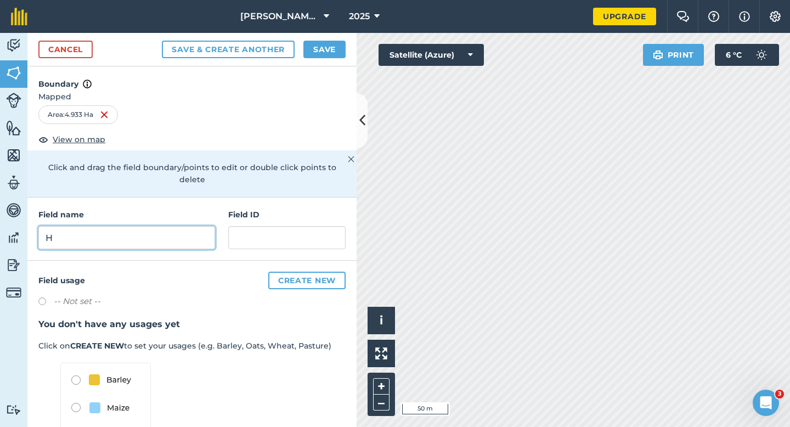
type input "H"
click at [315, 53] on button "Save" at bounding box center [324, 50] width 42 height 18
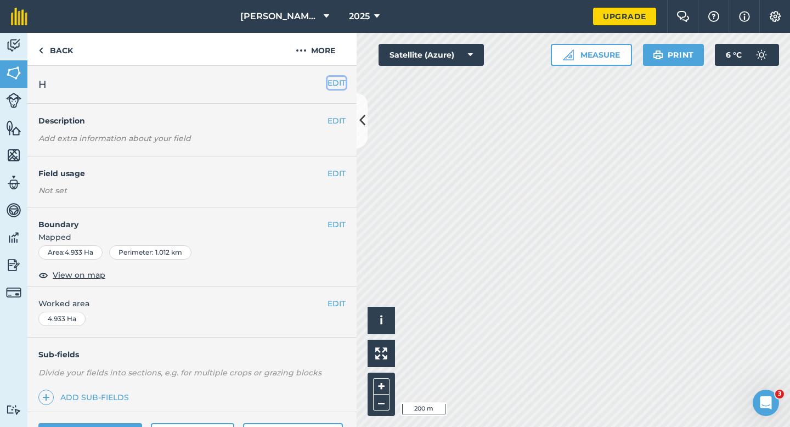
click at [343, 83] on button "EDIT" at bounding box center [336, 83] width 18 height 12
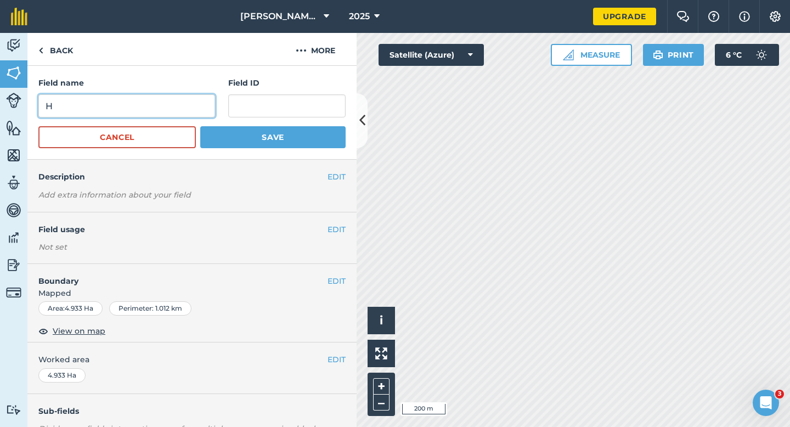
click at [127, 106] on input "H" at bounding box center [126, 105] width 177 height 23
type input "G"
click at [200, 126] on button "Save" at bounding box center [272, 137] width 145 height 22
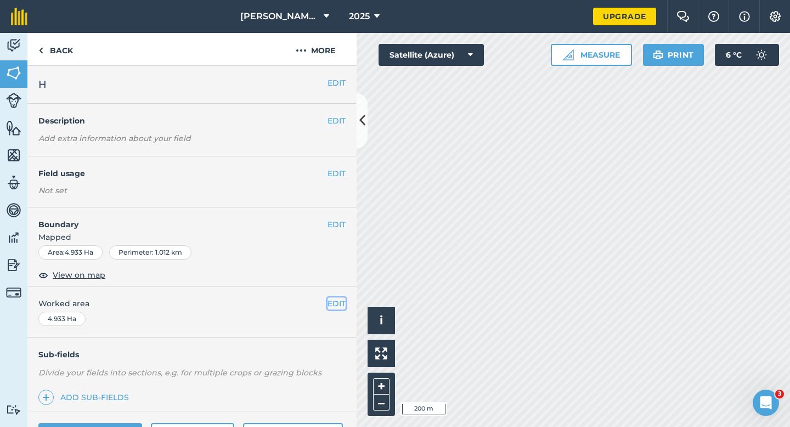
click at [336, 303] on button "EDIT" at bounding box center [336, 303] width 18 height 12
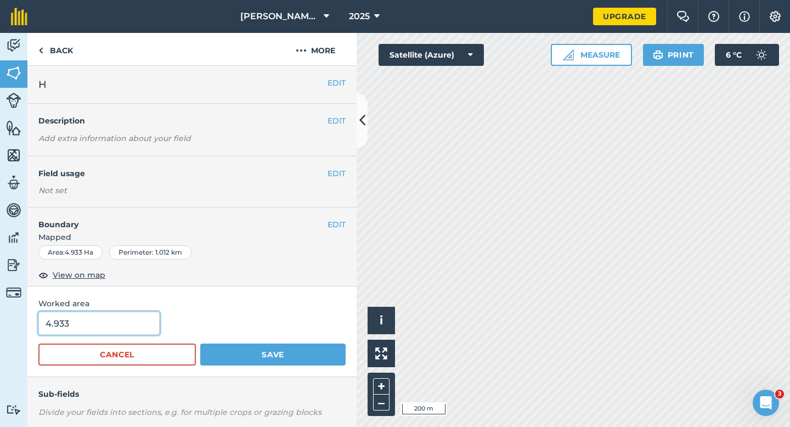
click at [115, 334] on input "4.933" at bounding box center [98, 322] width 121 height 23
type input "5"
click at [200, 343] on button "Save" at bounding box center [272, 354] width 145 height 22
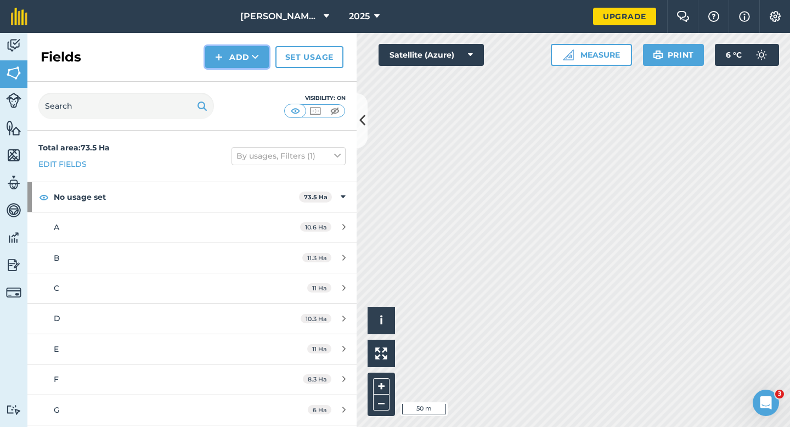
click at [254, 54] on icon at bounding box center [255, 57] width 7 height 11
click at [254, 76] on link "Draw" at bounding box center [237, 82] width 60 height 24
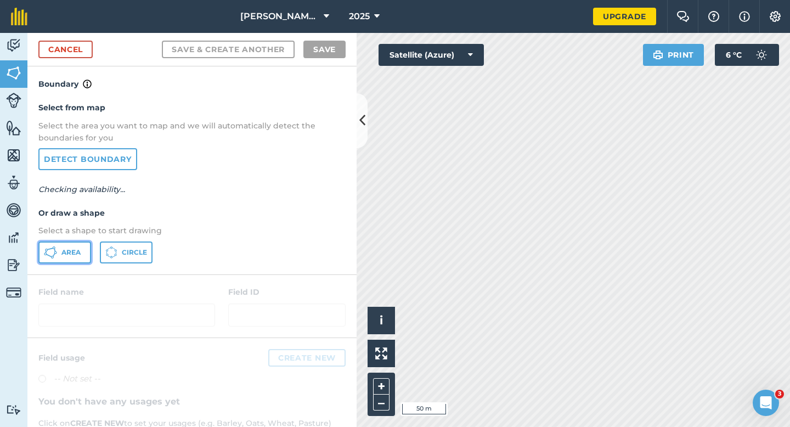
click at [87, 246] on button "Area" at bounding box center [64, 252] width 53 height 22
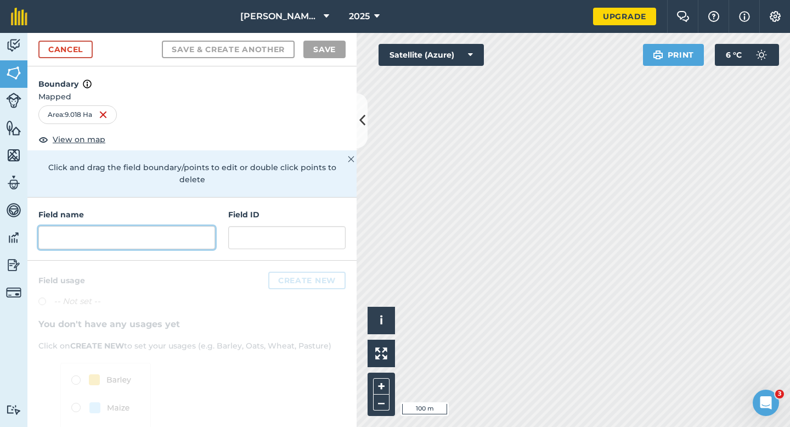
click at [196, 226] on input "text" at bounding box center [126, 237] width 177 height 23
click at [134, 237] on div "Field name Field ID" at bounding box center [191, 228] width 329 height 63
click at [134, 236] on input "text" at bounding box center [126, 237] width 177 height 23
type input "H"
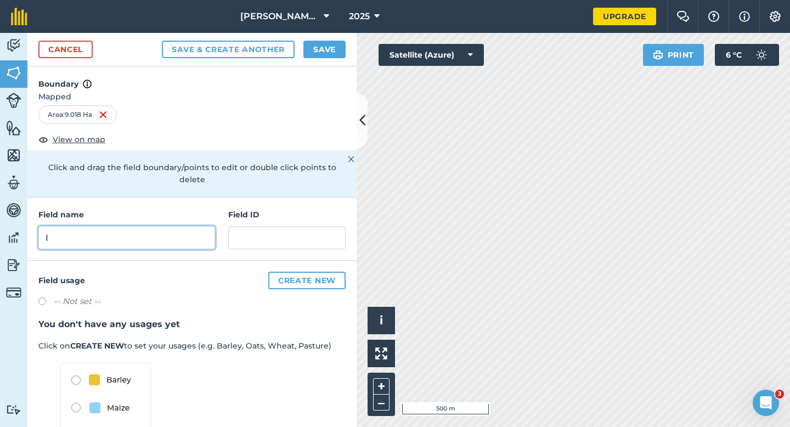
type input "I"
click at [331, 50] on button "Save" at bounding box center [324, 50] width 42 height 18
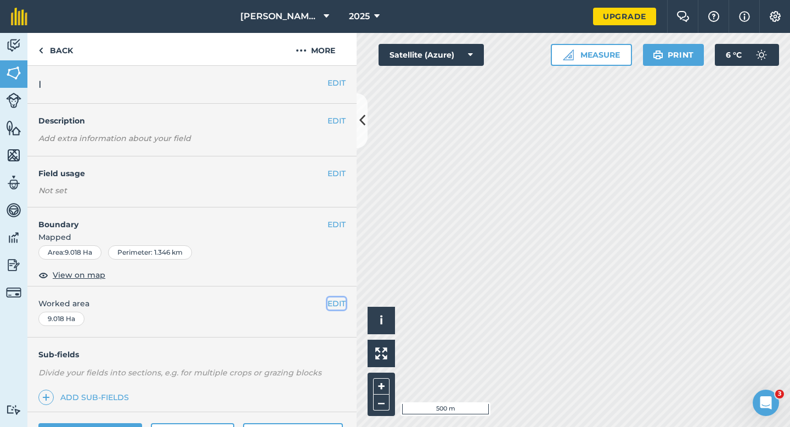
click at [332, 304] on button "EDIT" at bounding box center [336, 303] width 18 height 12
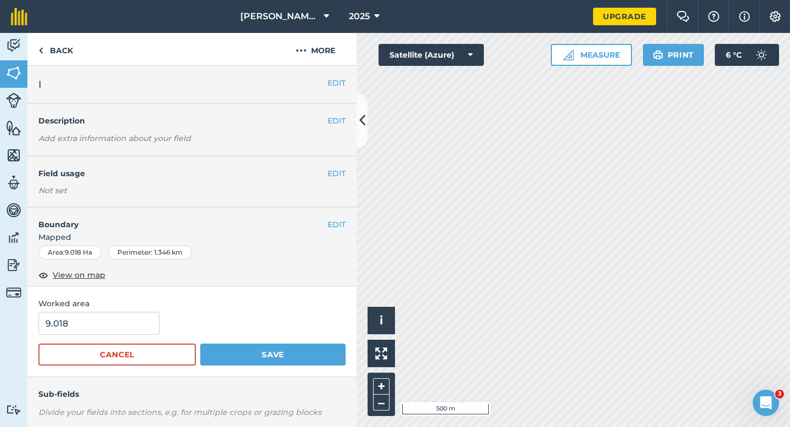
click at [167, 318] on div "9.018" at bounding box center [191, 322] width 307 height 23
click at [124, 318] on input "9.018" at bounding box center [98, 322] width 121 height 23
type input "9"
click at [200, 343] on button "Save" at bounding box center [272, 354] width 145 height 22
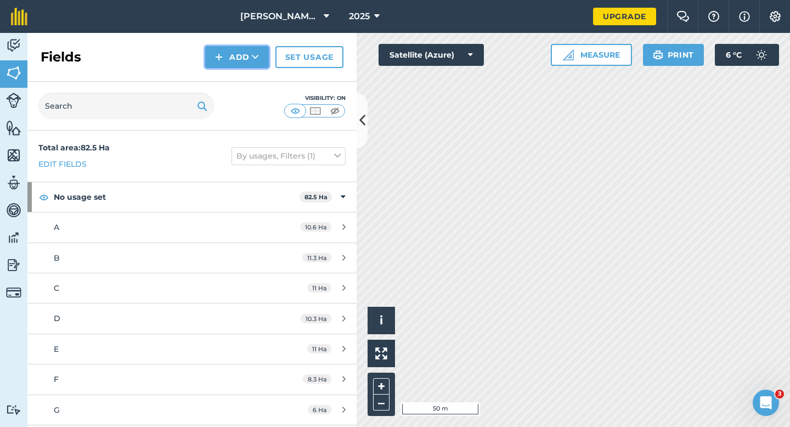
click at [251, 47] on button "Add" at bounding box center [237, 57] width 64 height 22
click at [251, 81] on link "Draw" at bounding box center [237, 82] width 60 height 24
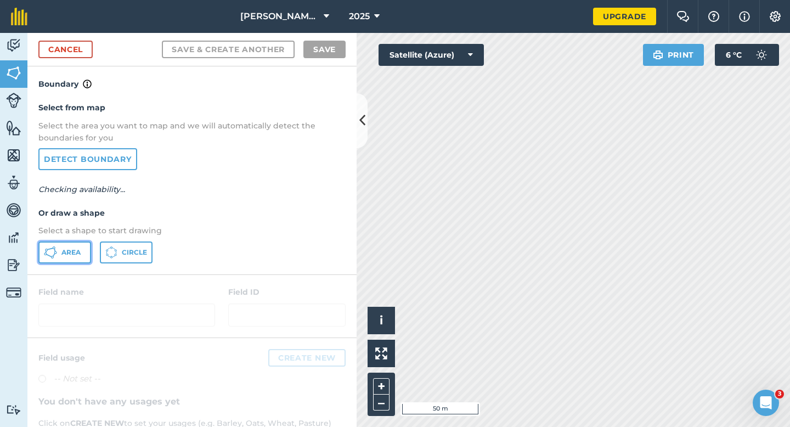
click at [83, 247] on button "Area" at bounding box center [64, 252] width 53 height 22
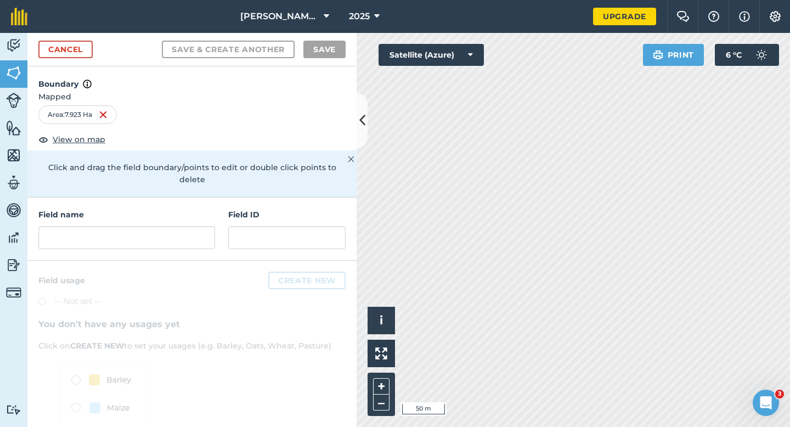
click at [155, 237] on div "Field name Field ID" at bounding box center [191, 228] width 329 height 63
click at [156, 226] on input "text" at bounding box center [126, 237] width 177 height 23
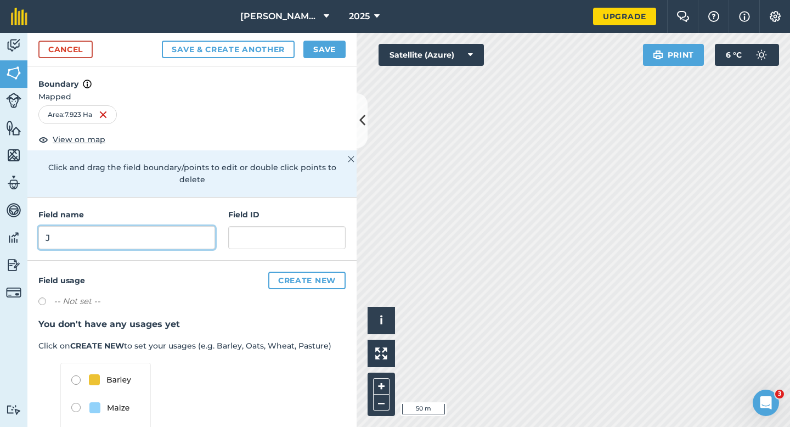
type input "J"
click at [317, 42] on button "Save" at bounding box center [324, 50] width 42 height 18
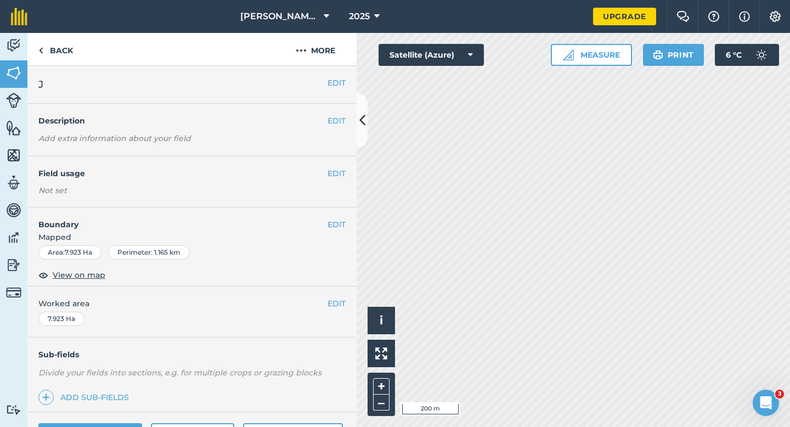
click at [330, 294] on div "EDIT Worked area 7.923 Ha" at bounding box center [191, 311] width 329 height 51
click at [328, 297] on button "EDIT" at bounding box center [336, 303] width 18 height 12
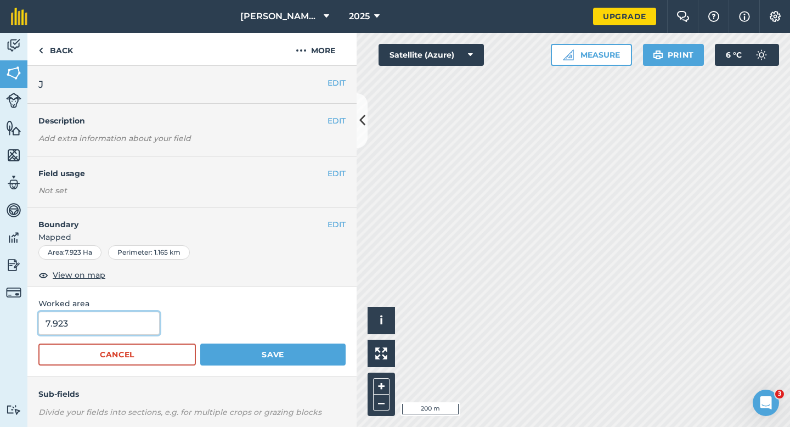
click at [150, 318] on input "7.923" at bounding box center [98, 322] width 121 height 23
type input "8"
click at [200, 343] on button "Save" at bounding box center [272, 354] width 145 height 22
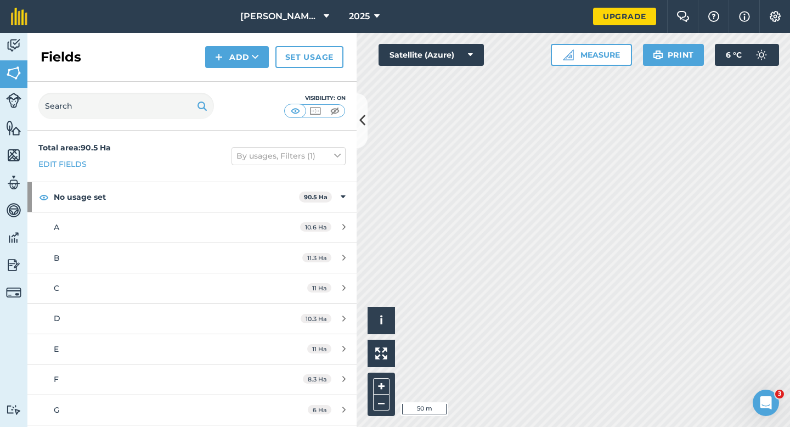
click at [251, 71] on div "Fields Add Set usage" at bounding box center [191, 57] width 329 height 49
click at [250, 65] on button "Add" at bounding box center [237, 57] width 64 height 22
click at [250, 84] on link "Draw" at bounding box center [237, 82] width 60 height 24
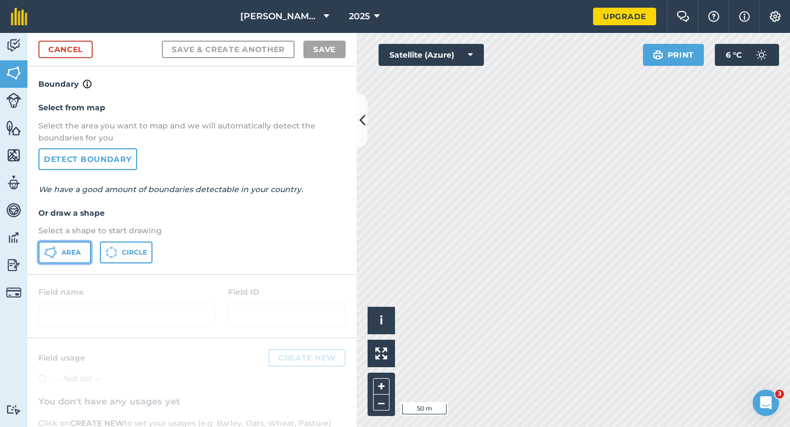
click at [82, 248] on button "Area" at bounding box center [64, 252] width 53 height 22
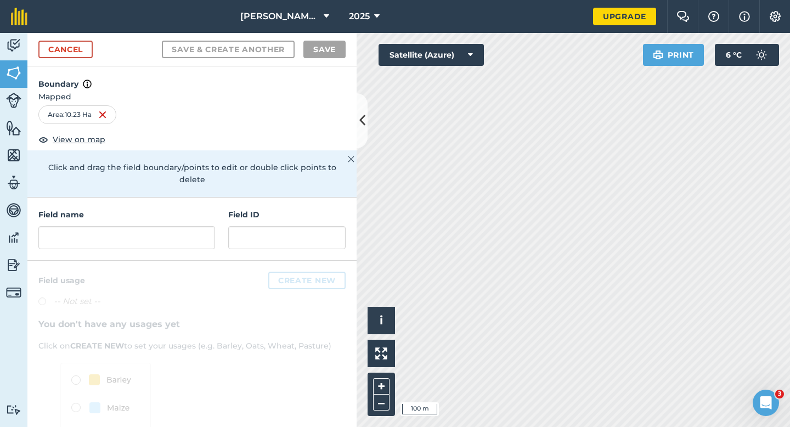
click at [168, 208] on h4 "Field name" at bounding box center [126, 214] width 177 height 12
click at [168, 226] on input "text" at bounding box center [126, 237] width 177 height 23
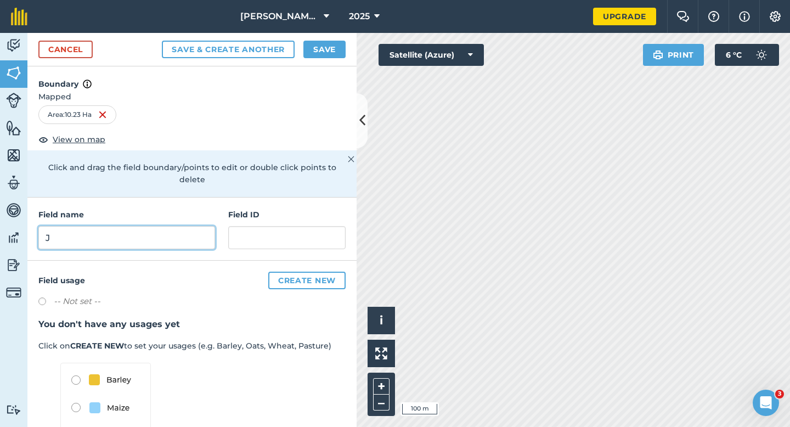
type input "J"
click at [330, 47] on button "Save" at bounding box center [324, 50] width 42 height 18
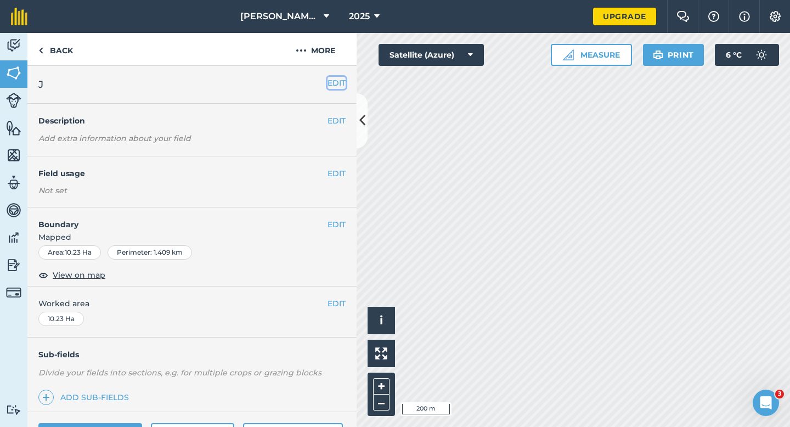
click at [338, 86] on button "EDIT" at bounding box center [336, 83] width 18 height 12
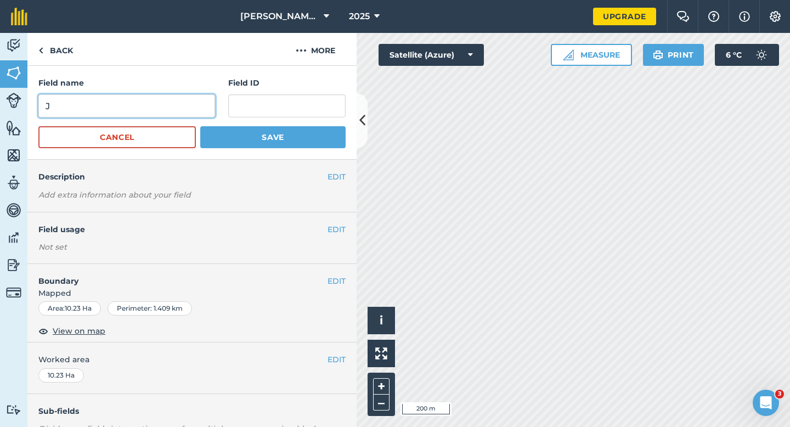
click at [191, 97] on input "J" at bounding box center [126, 105] width 177 height 23
type input "K"
click at [200, 126] on button "Save" at bounding box center [272, 137] width 145 height 22
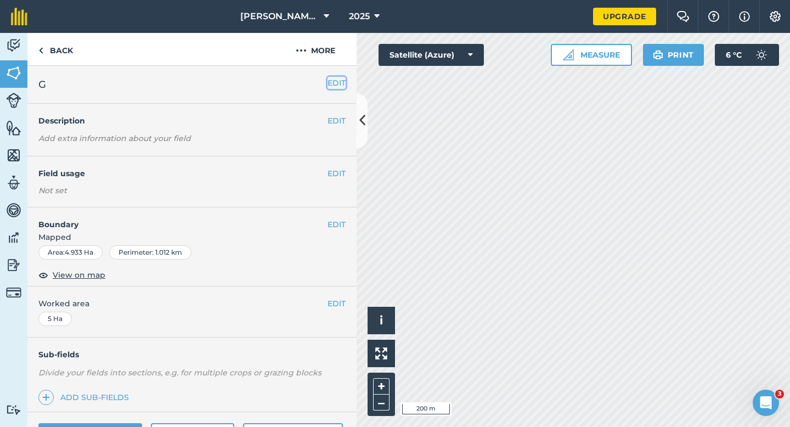
click at [342, 84] on button "EDIT" at bounding box center [336, 83] width 18 height 12
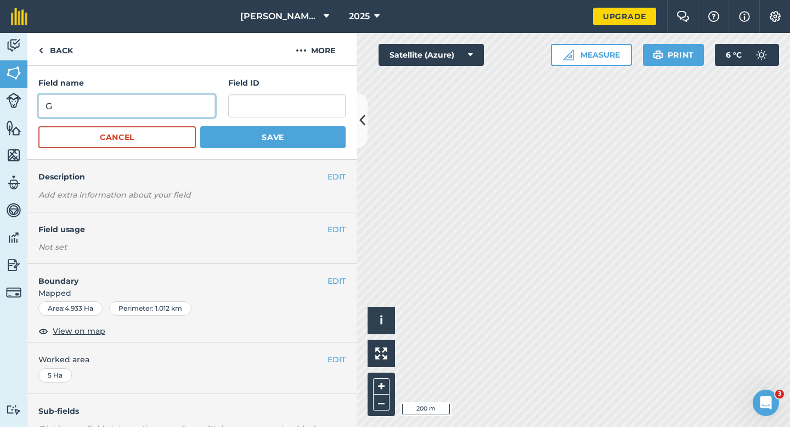
click at [168, 107] on input "G" at bounding box center [126, 105] width 177 height 23
click at [168, 107] on input "H" at bounding box center [126, 105] width 177 height 23
type input "H"
click at [200, 126] on button "Save" at bounding box center [272, 137] width 145 height 22
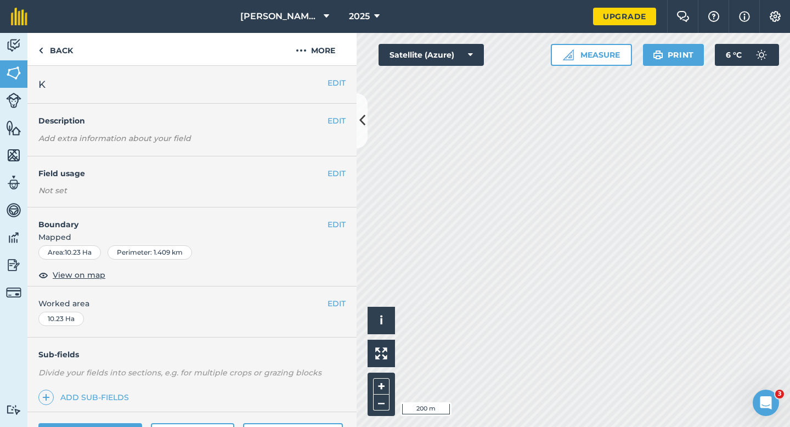
click at [342, 296] on div "EDIT Worked area 10.23 Ha" at bounding box center [191, 311] width 329 height 51
click at [341, 302] on button "EDIT" at bounding box center [336, 303] width 18 height 12
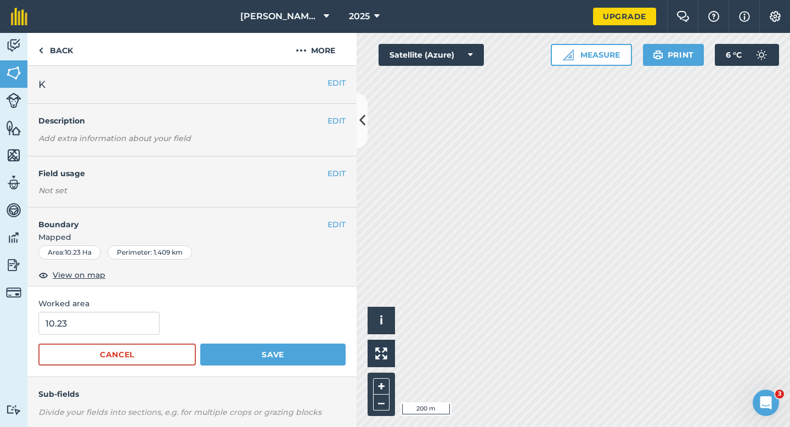
click at [121, 338] on form "10.23 Cancel Save" at bounding box center [191, 338] width 307 height 54
click at [122, 326] on input "10.23" at bounding box center [98, 322] width 121 height 23
type input "10.2"
click at [200, 343] on button "Save" at bounding box center [272, 354] width 145 height 22
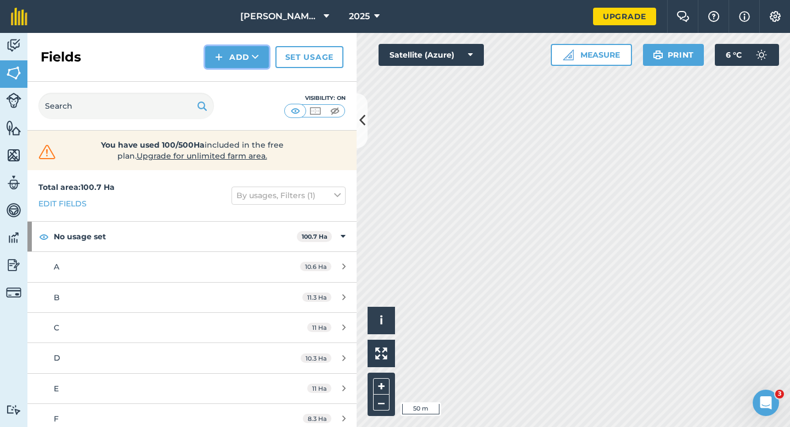
click at [223, 62] on button "Add" at bounding box center [237, 57] width 64 height 22
click at [227, 82] on link "Draw" at bounding box center [237, 82] width 60 height 24
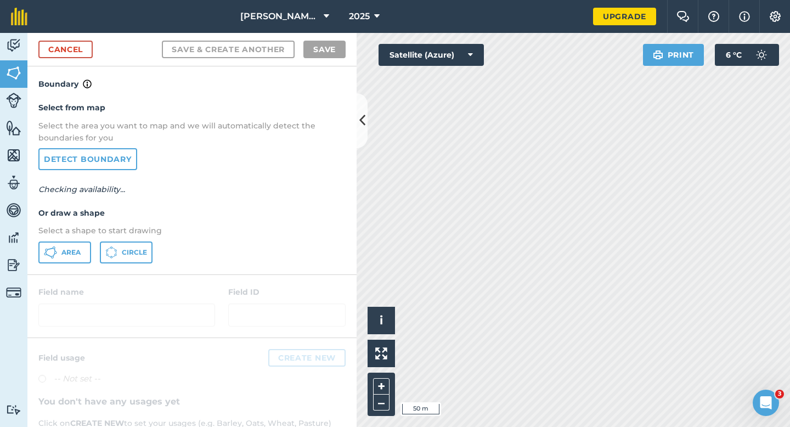
click at [88, 237] on div "Select from map Select the area you want to map and we will automatically detec…" at bounding box center [191, 181] width 329 height 183
click at [88, 247] on button "Area" at bounding box center [64, 252] width 53 height 22
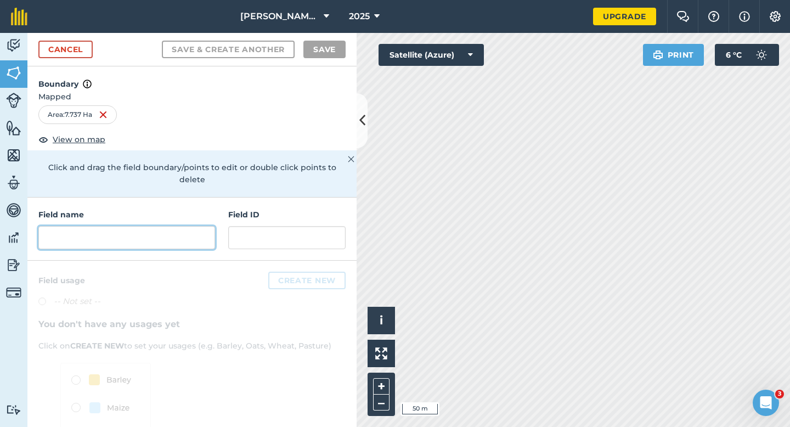
click at [173, 226] on input "text" at bounding box center [126, 237] width 177 height 23
click at [165, 237] on div "Field name Field ID" at bounding box center [191, 228] width 329 height 63
click at [191, 212] on div "Field name" at bounding box center [126, 228] width 177 height 41
click at [191, 226] on input "text" at bounding box center [126, 237] width 177 height 23
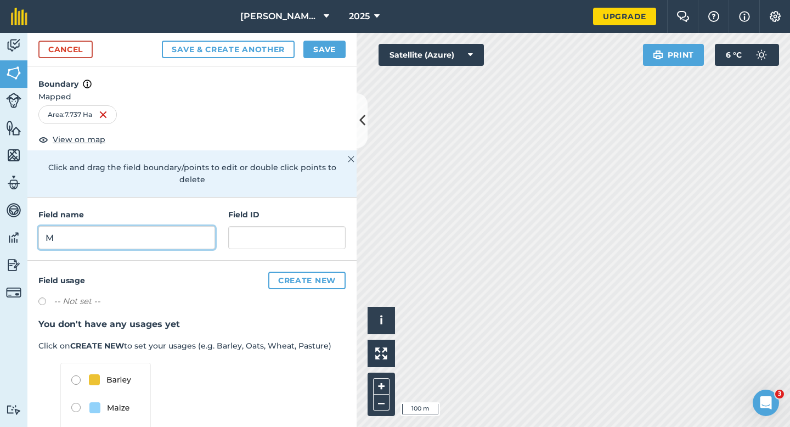
type input "M"
click at [334, 51] on button "Save" at bounding box center [324, 50] width 42 height 18
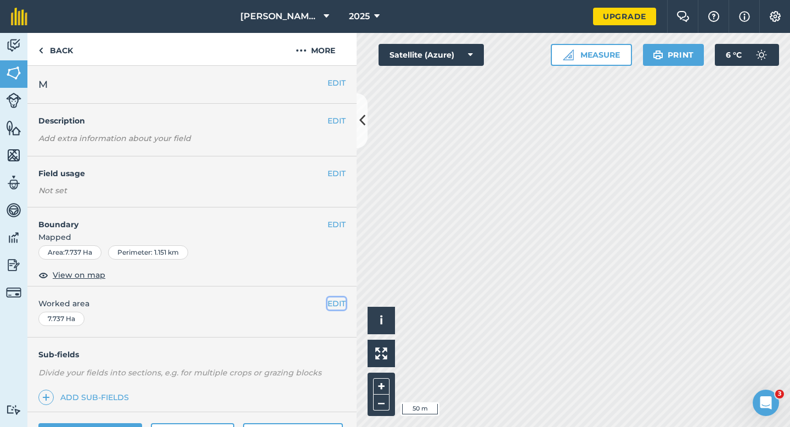
click at [330, 304] on button "EDIT" at bounding box center [336, 303] width 18 height 12
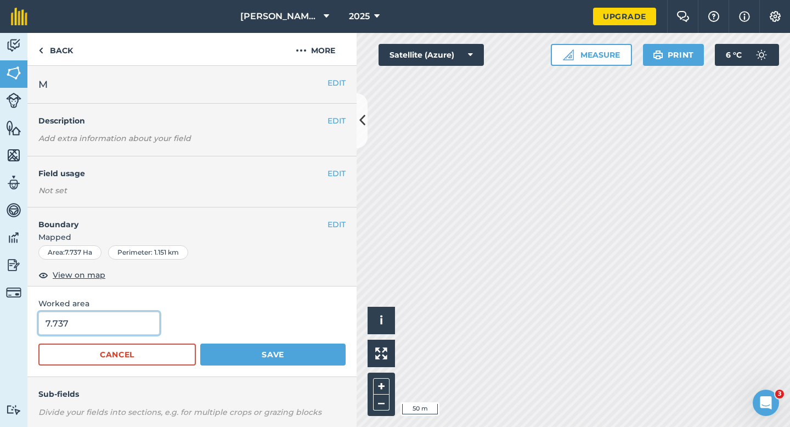
click at [133, 325] on input "7.737" at bounding box center [98, 322] width 121 height 23
type input "7.7"
click at [200, 343] on button "Save" at bounding box center [272, 354] width 145 height 22
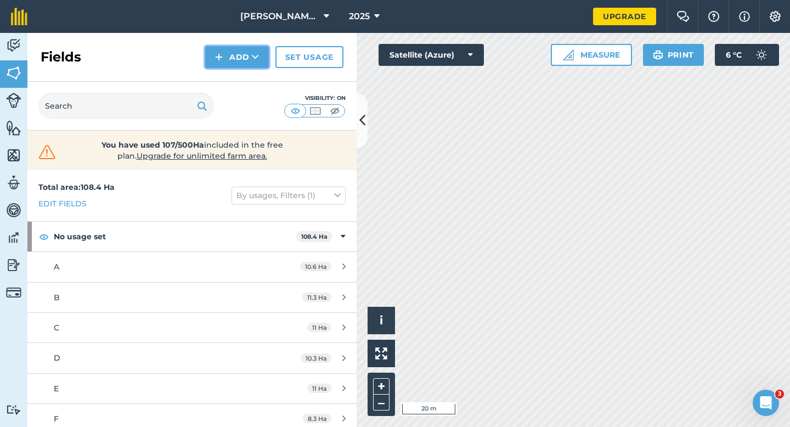
click at [228, 65] on button "Add" at bounding box center [237, 57] width 64 height 22
click at [228, 72] on link "Draw" at bounding box center [237, 82] width 60 height 24
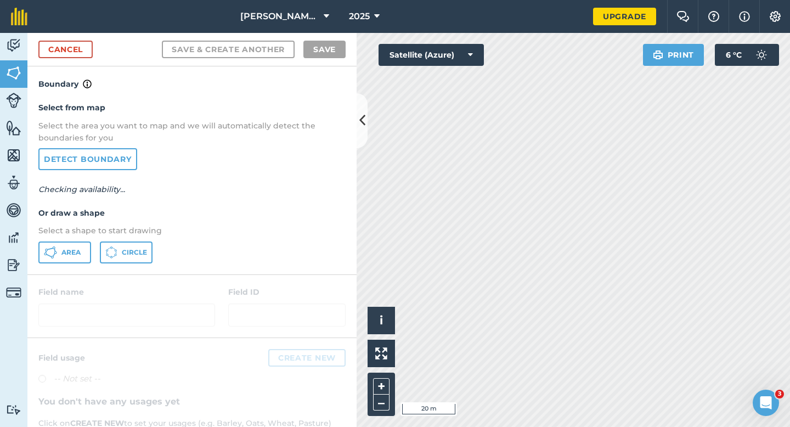
click at [69, 223] on div "Select from map Select the area you want to map and we will automatically detec…" at bounding box center [191, 181] width 329 height 183
click at [69, 243] on button "Area" at bounding box center [64, 252] width 53 height 22
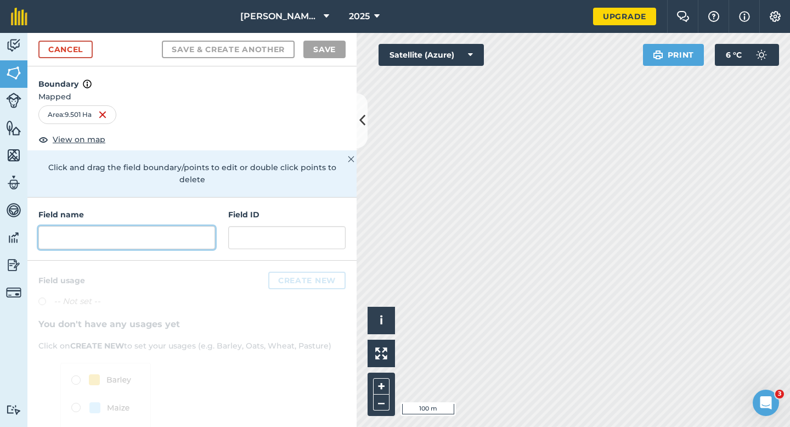
click at [202, 236] on input "text" at bounding box center [126, 237] width 177 height 23
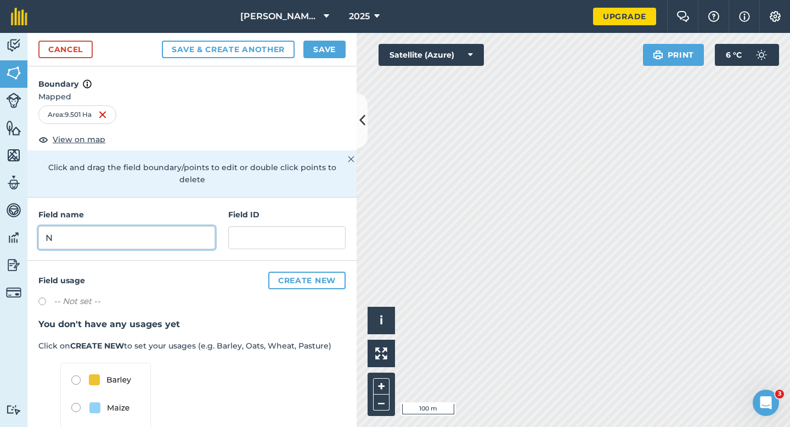
type input "N"
click at [330, 59] on div "Cancel Save & Create Another Save" at bounding box center [191, 49] width 329 height 33
click at [327, 45] on button "Save" at bounding box center [324, 50] width 42 height 18
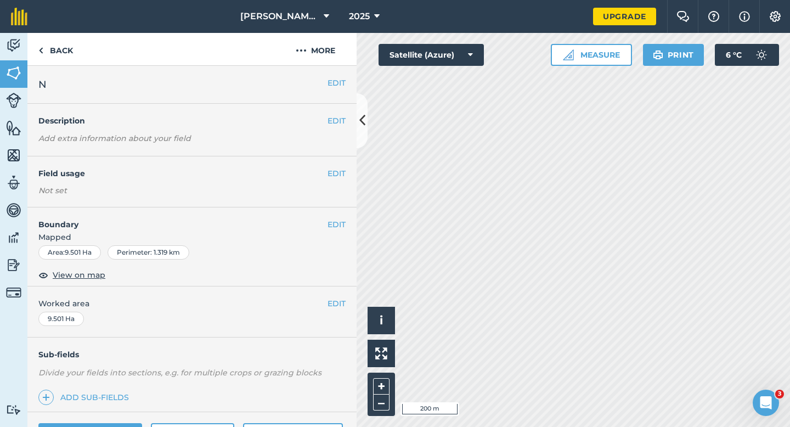
click at [337, 310] on div "EDIT Worked area 9.501 Ha" at bounding box center [191, 311] width 329 height 51
click at [337, 309] on button "EDIT" at bounding box center [336, 303] width 18 height 12
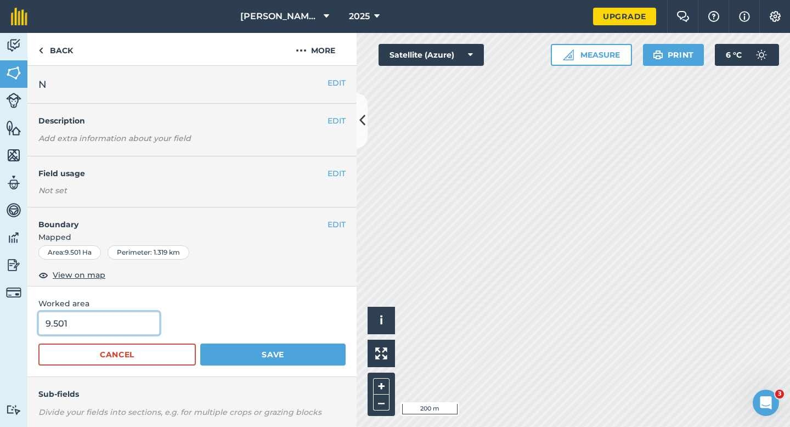
click at [126, 326] on input "9.501" at bounding box center [98, 322] width 121 height 23
type input "9.5"
click at [200, 343] on button "Save" at bounding box center [272, 354] width 145 height 22
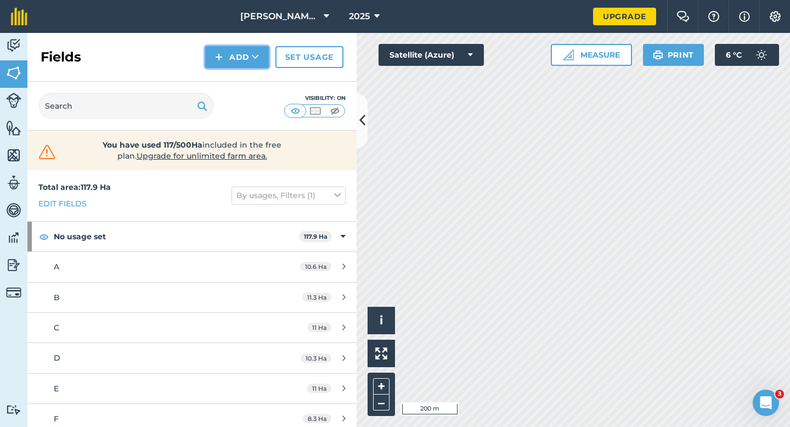
click at [222, 60] on img at bounding box center [219, 56] width 8 height 13
click at [224, 84] on link "Draw" at bounding box center [237, 82] width 60 height 24
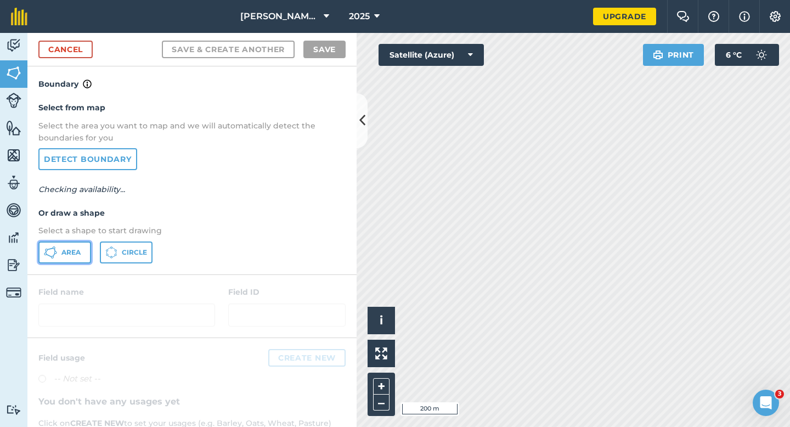
click at [67, 259] on button "Area" at bounding box center [64, 252] width 53 height 22
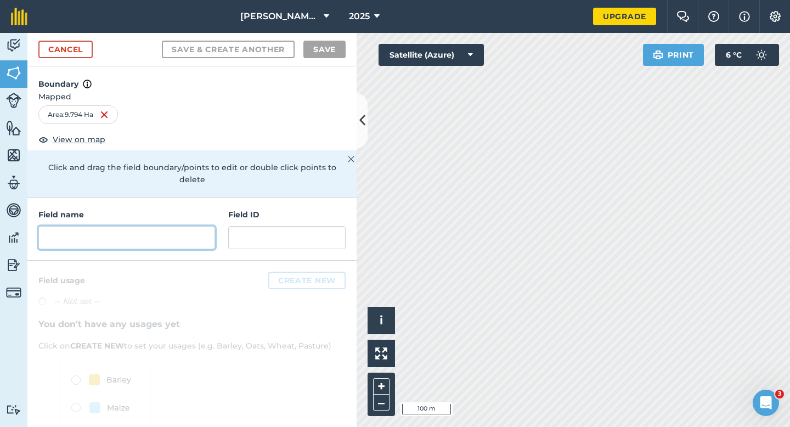
click at [175, 228] on input "text" at bounding box center [126, 237] width 177 height 23
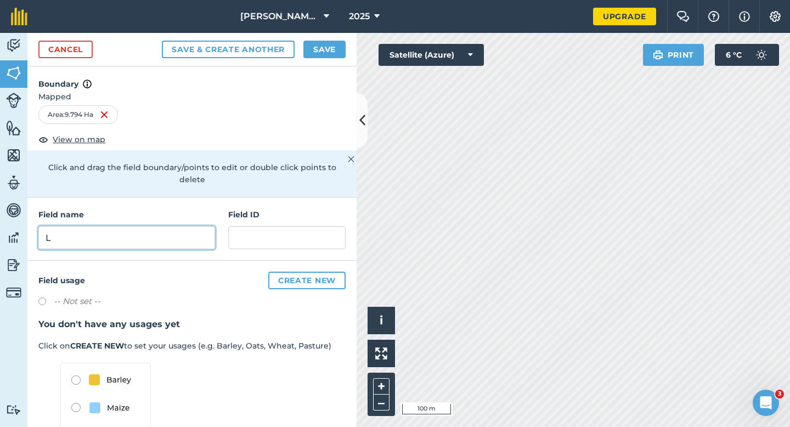
type input "L"
click at [323, 57] on button "Save" at bounding box center [324, 50] width 42 height 18
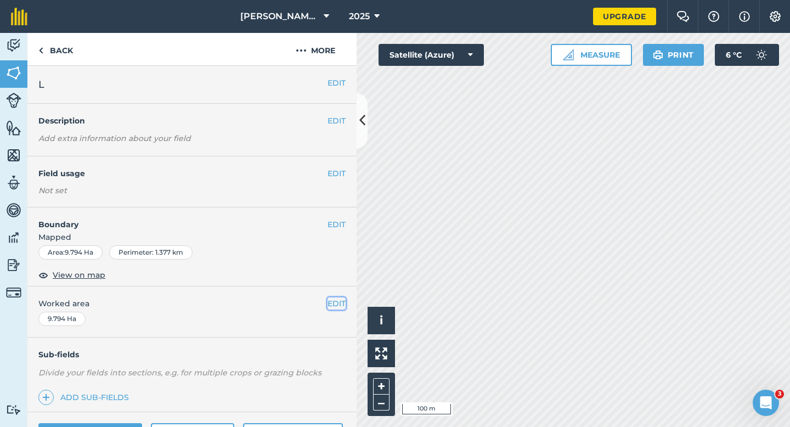
click at [339, 304] on button "EDIT" at bounding box center [336, 303] width 18 height 12
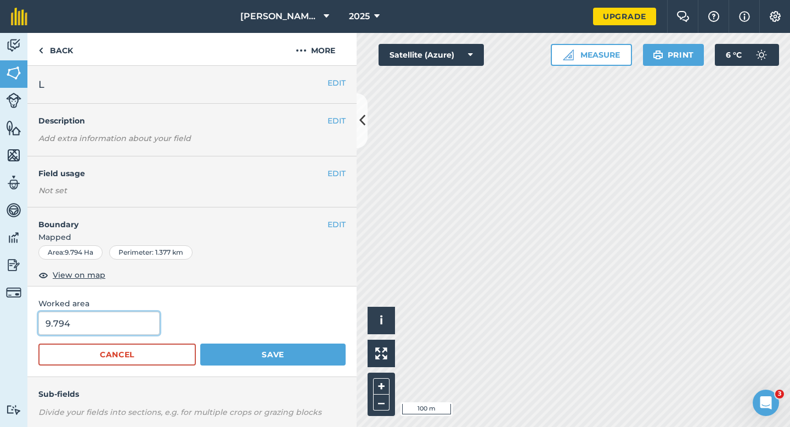
click at [136, 332] on input "9.794" at bounding box center [98, 322] width 121 height 23
type input "9.8"
click at [200, 343] on button "Save" at bounding box center [272, 354] width 145 height 22
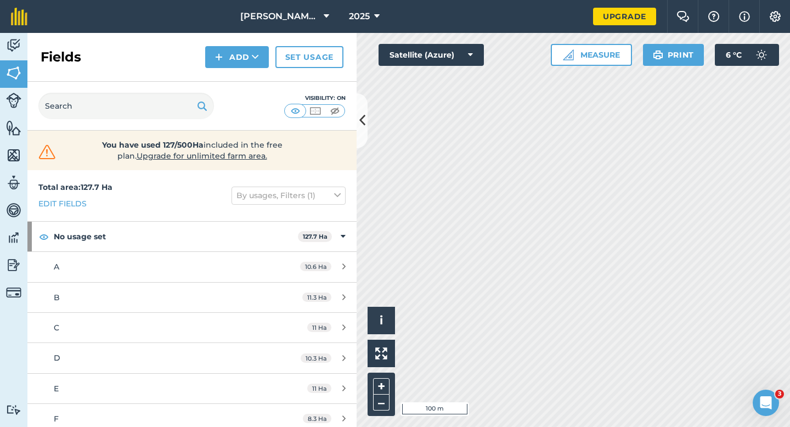
click at [233, 74] on div "Fields Add Set usage" at bounding box center [191, 57] width 329 height 49
click at [233, 67] on button "Add" at bounding box center [237, 57] width 64 height 22
click at [233, 76] on link "Draw" at bounding box center [237, 82] width 60 height 24
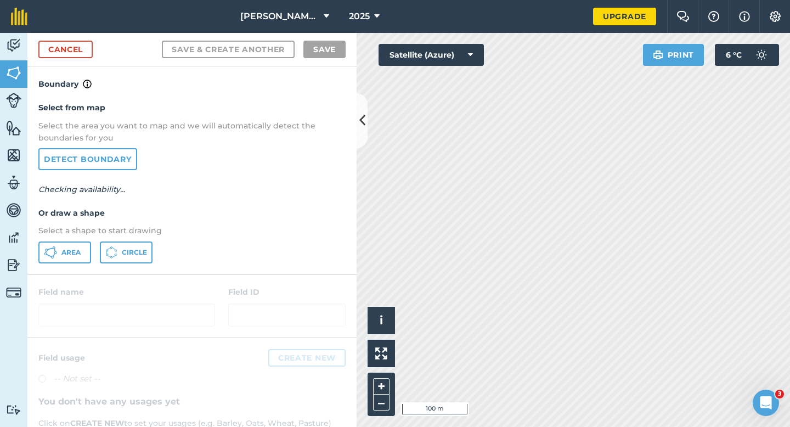
click at [74, 234] on p "Select a shape to start drawing" at bounding box center [191, 230] width 307 height 12
click at [74, 249] on span "Area" at bounding box center [70, 252] width 19 height 9
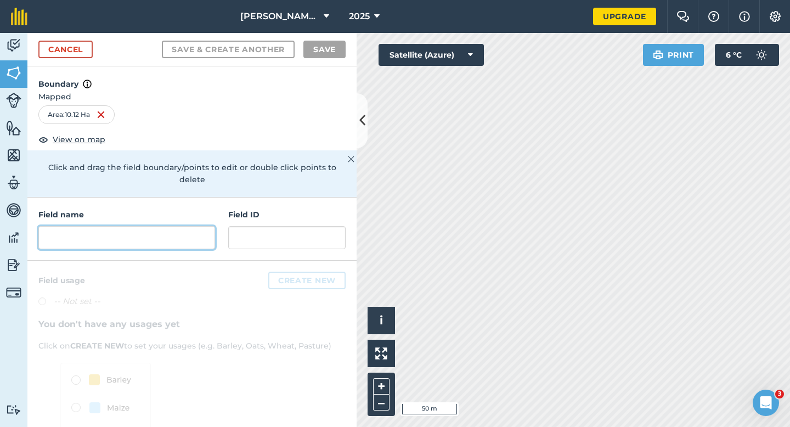
click at [168, 235] on input "text" at bounding box center [126, 237] width 177 height 23
type input "N"
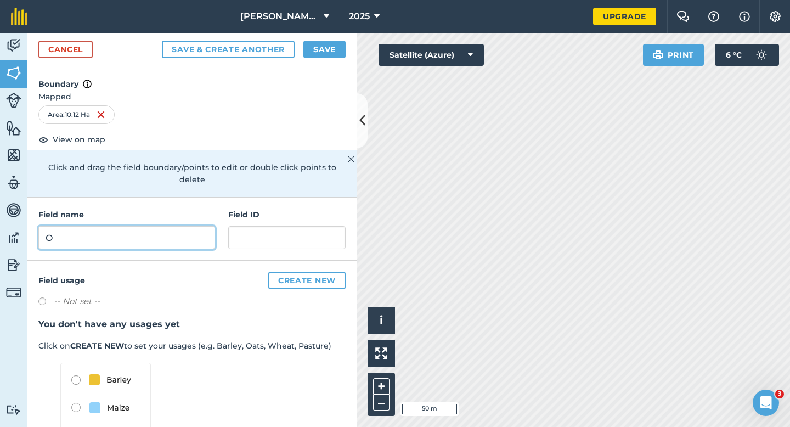
type input "O"
click at [322, 53] on button "Save" at bounding box center [324, 50] width 42 height 18
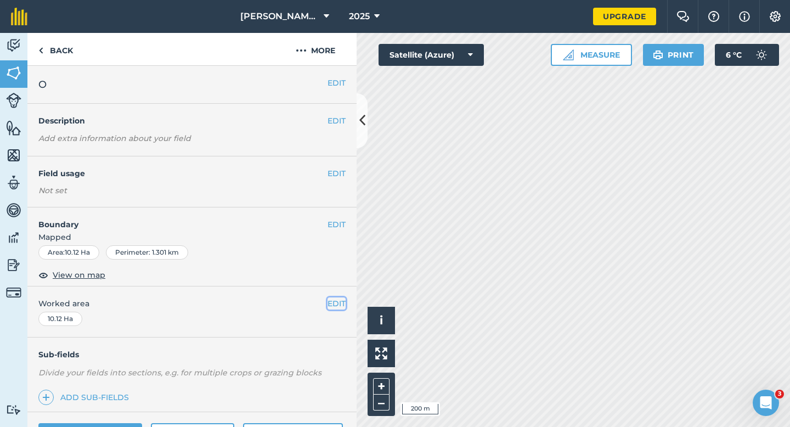
click at [338, 305] on button "EDIT" at bounding box center [336, 303] width 18 height 12
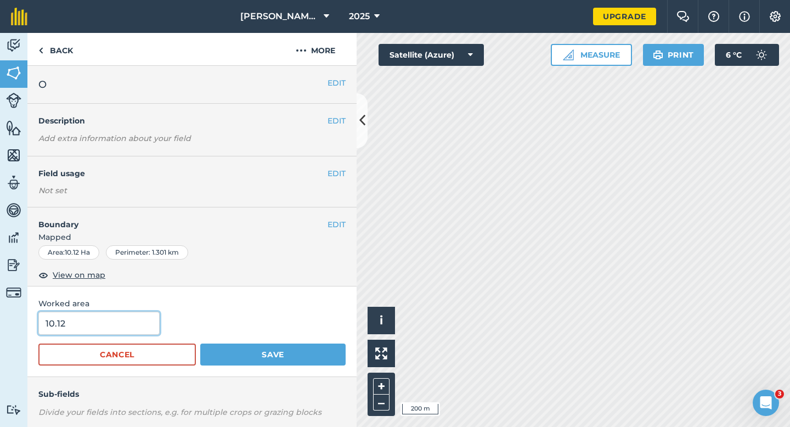
click at [139, 315] on input "10.12" at bounding box center [98, 322] width 121 height 23
type input "10"
click at [200, 343] on button "Save" at bounding box center [272, 354] width 145 height 22
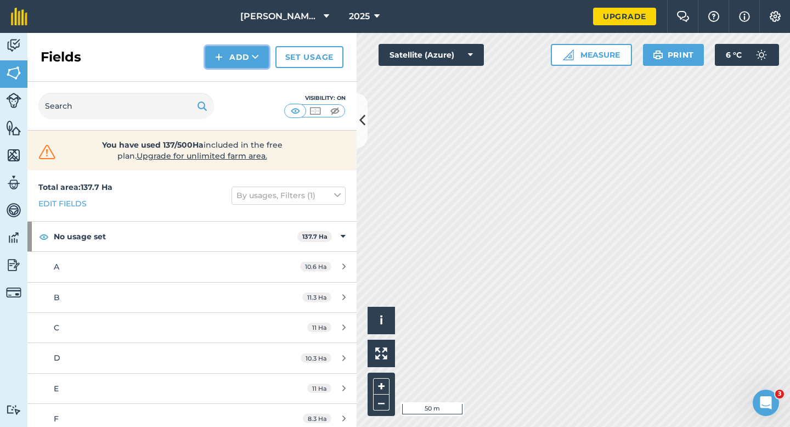
click at [215, 47] on button "Add" at bounding box center [237, 57] width 64 height 22
click at [233, 80] on link "Draw" at bounding box center [237, 82] width 60 height 24
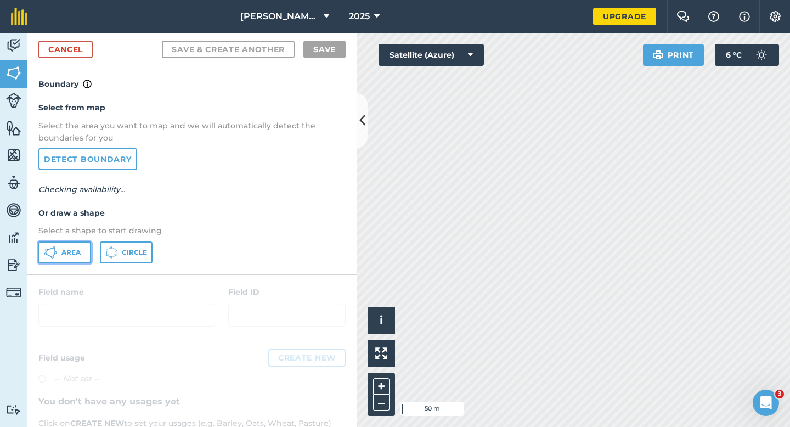
click at [80, 242] on button "Area" at bounding box center [64, 252] width 53 height 22
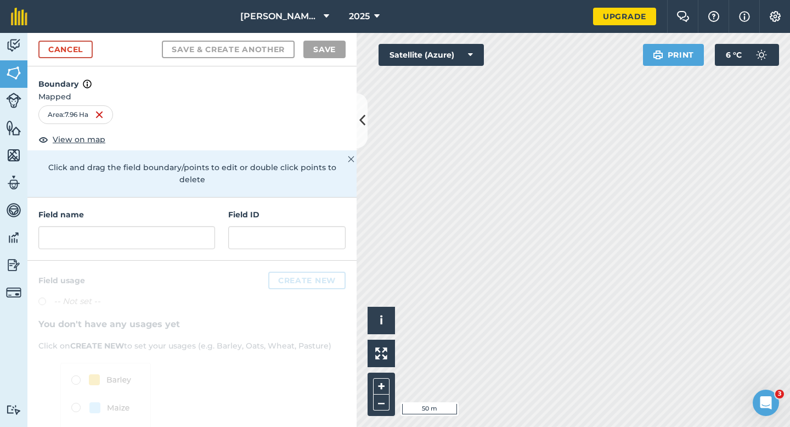
click at [452, 49] on div "Click to start drawing i © 2025 TomTom, Microsoft 50 m + – Satellite (Azure) Pr…" at bounding box center [572, 230] width 433 height 394
click at [191, 226] on input "text" at bounding box center [126, 237] width 177 height 23
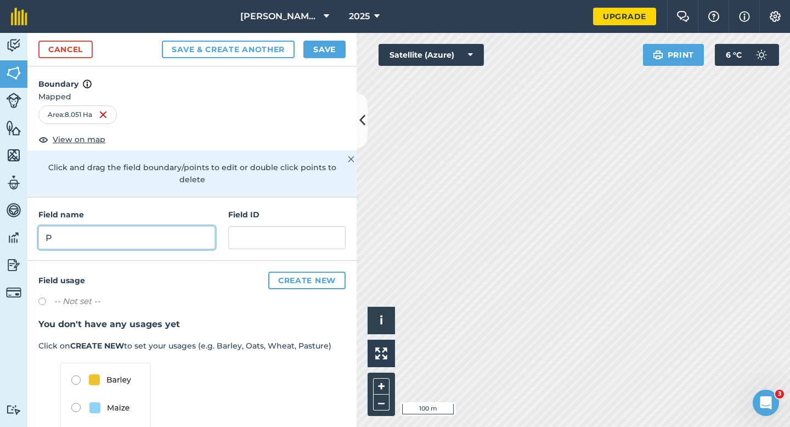
type input "P"
click at [317, 41] on button "Save" at bounding box center [324, 50] width 42 height 18
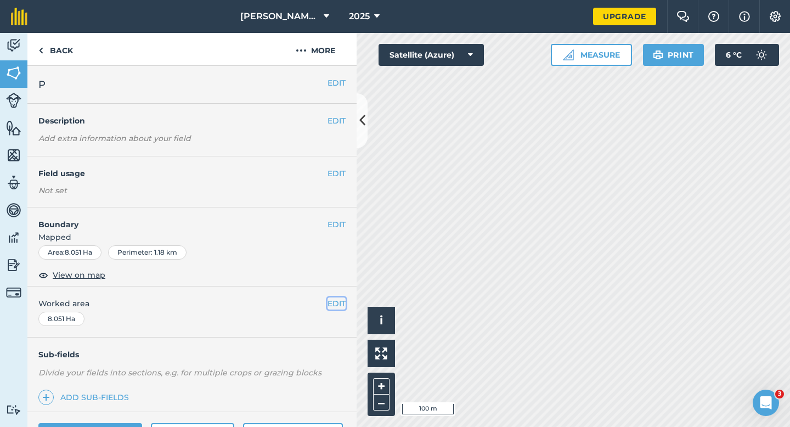
click at [333, 303] on button "EDIT" at bounding box center [336, 303] width 18 height 12
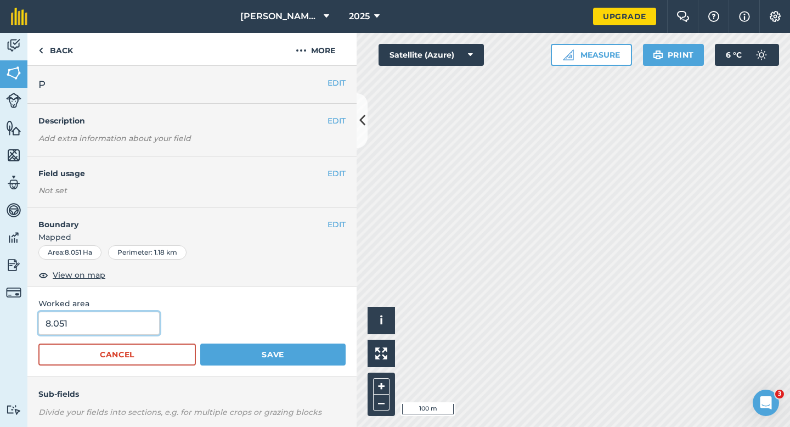
click at [134, 327] on input "8.051" at bounding box center [98, 322] width 121 height 23
type input "8"
click at [200, 343] on button "Save" at bounding box center [272, 354] width 145 height 22
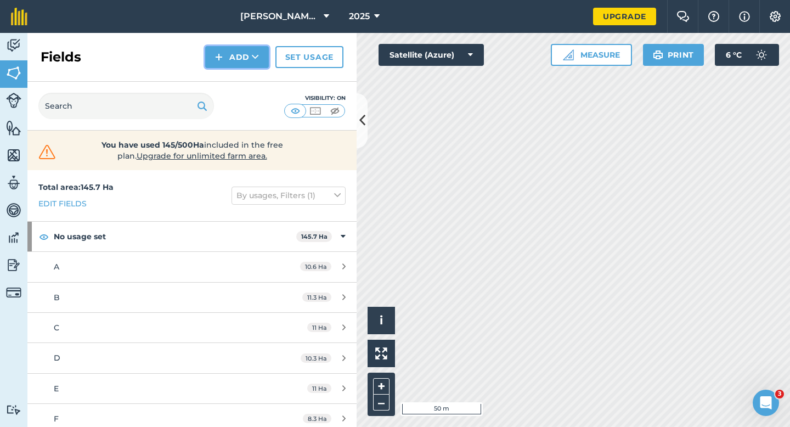
click at [260, 64] on button "Add" at bounding box center [237, 57] width 64 height 22
click at [260, 78] on link "Draw" at bounding box center [237, 82] width 60 height 24
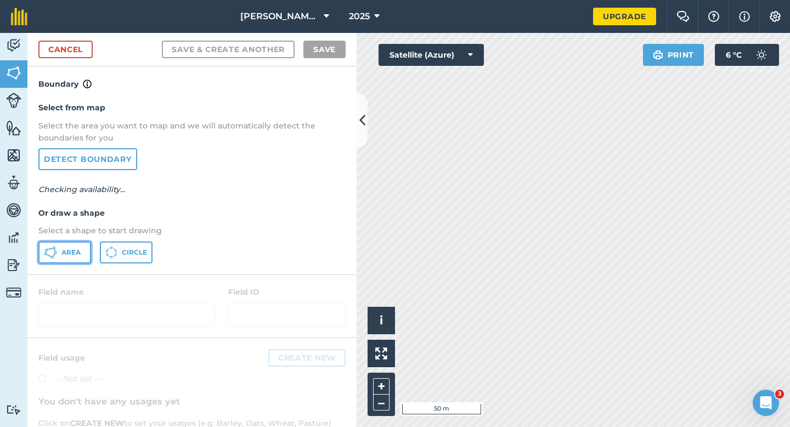
click at [67, 245] on button "Area" at bounding box center [64, 252] width 53 height 22
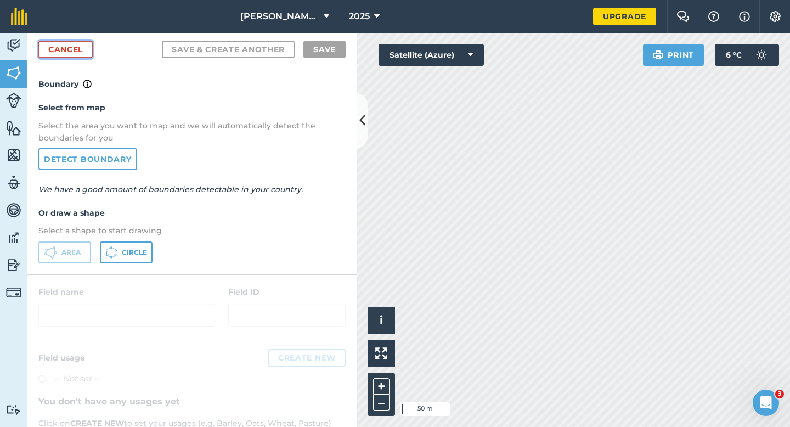
click at [64, 46] on link "Cancel" at bounding box center [65, 50] width 54 height 18
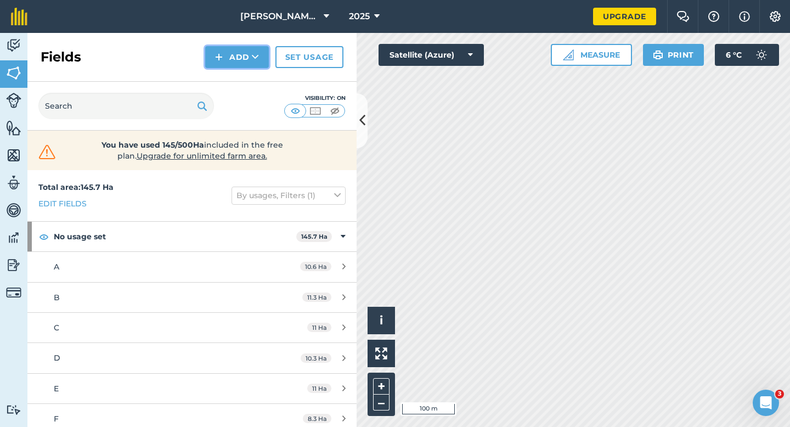
click at [234, 53] on button "Add" at bounding box center [237, 57] width 64 height 22
click at [234, 75] on link "Draw" at bounding box center [237, 82] width 60 height 24
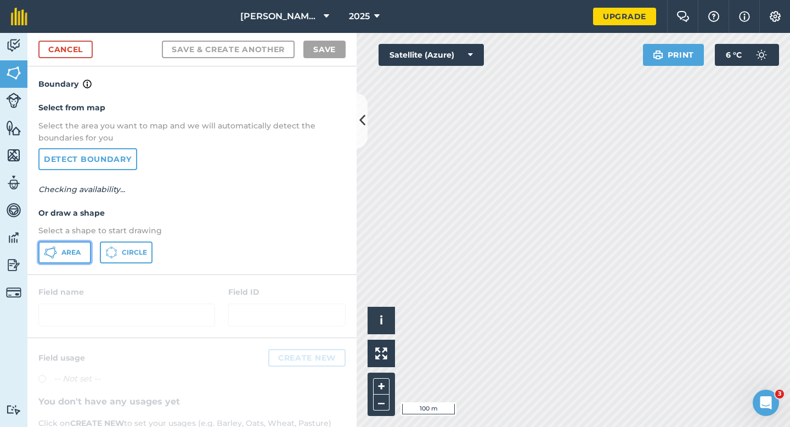
click at [83, 245] on button "Area" at bounding box center [64, 252] width 53 height 22
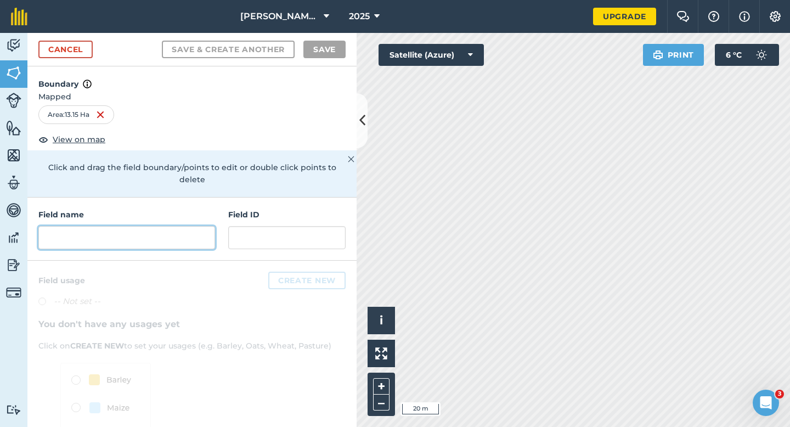
click at [175, 234] on input "text" at bounding box center [126, 237] width 177 height 23
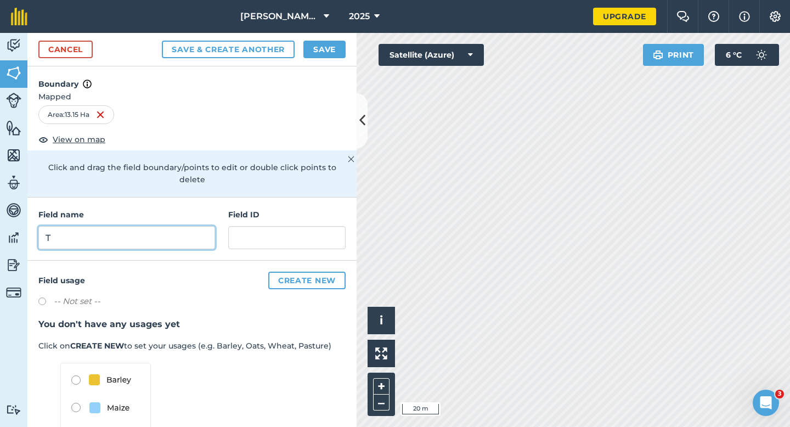
type input "T"
click at [325, 49] on button "Save" at bounding box center [324, 50] width 42 height 18
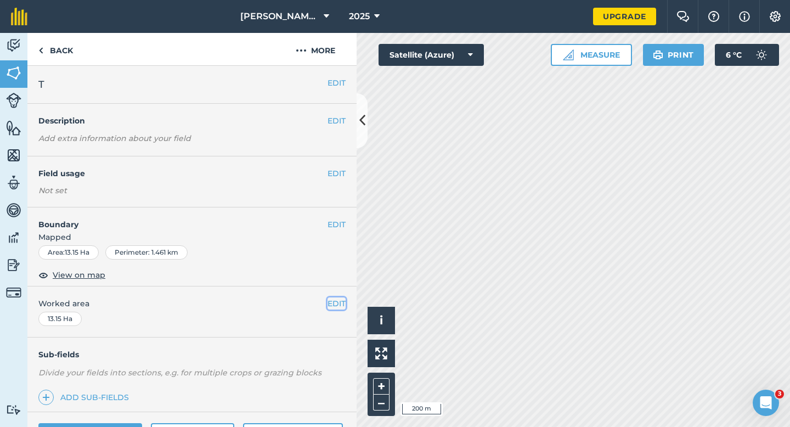
click at [333, 304] on button "EDIT" at bounding box center [336, 303] width 18 height 12
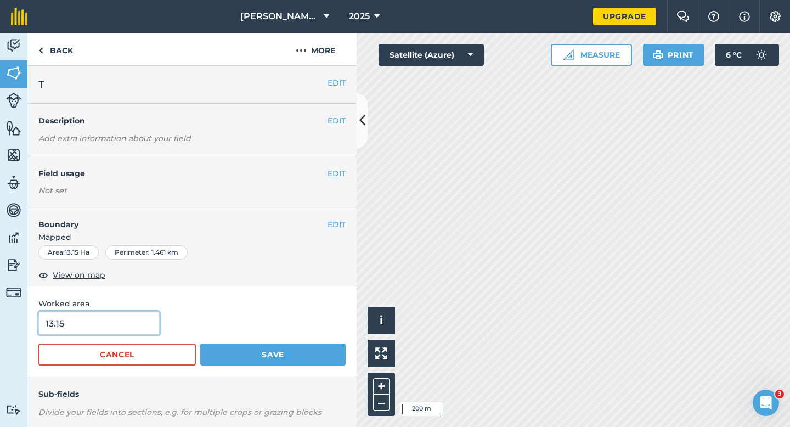
click at [128, 322] on input "13.15" at bounding box center [98, 322] width 121 height 23
type input "13.3"
click at [200, 343] on button "Save" at bounding box center [272, 354] width 145 height 22
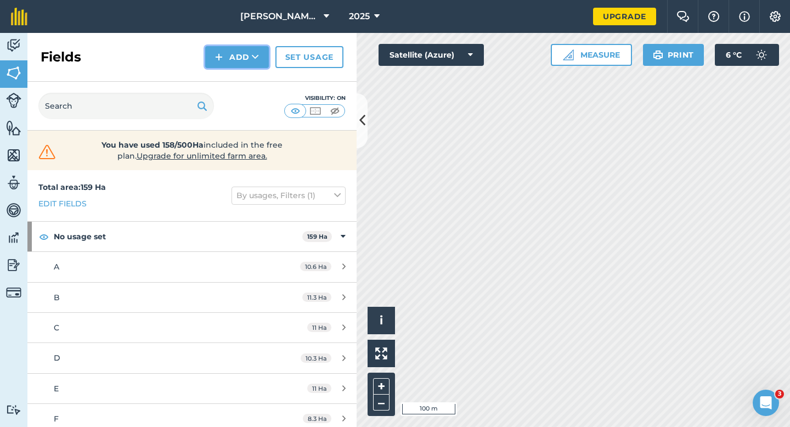
click at [242, 64] on button "Add" at bounding box center [237, 57] width 64 height 22
click at [242, 79] on link "Draw" at bounding box center [237, 82] width 60 height 24
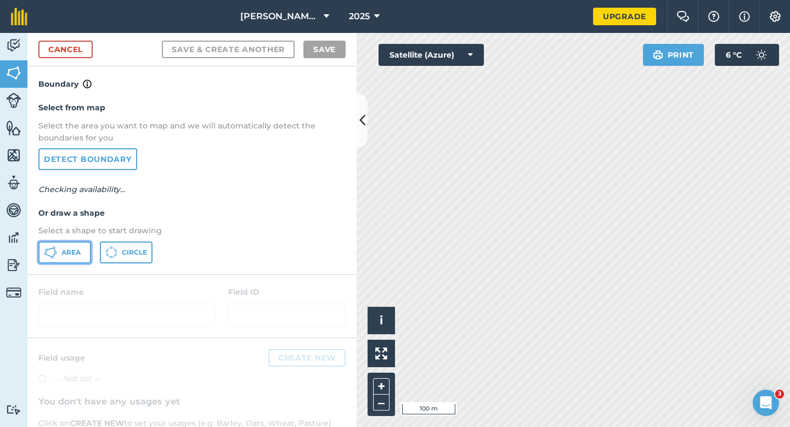
click at [82, 259] on button "Area" at bounding box center [64, 252] width 53 height 22
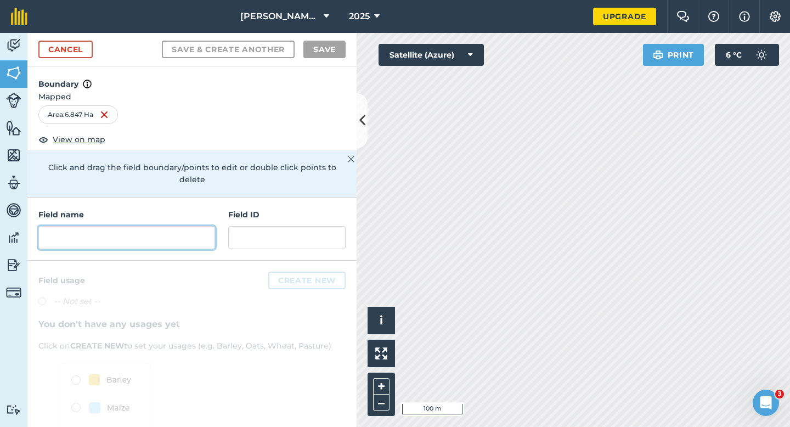
click at [151, 233] on input "text" at bounding box center [126, 237] width 177 height 23
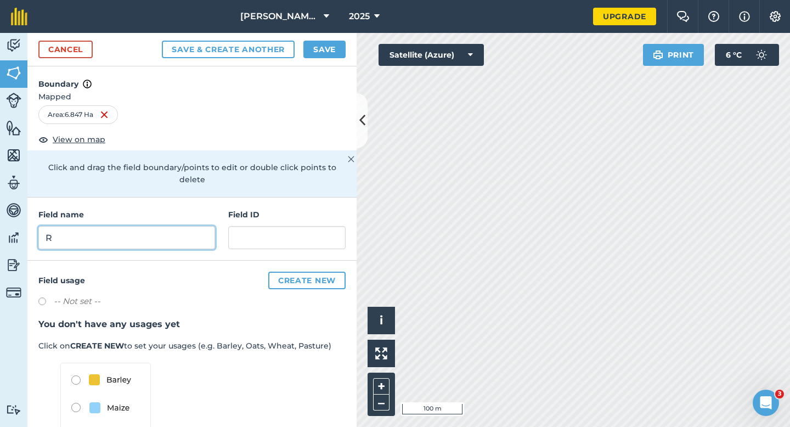
type input "R"
click at [313, 52] on button "Save" at bounding box center [324, 50] width 42 height 18
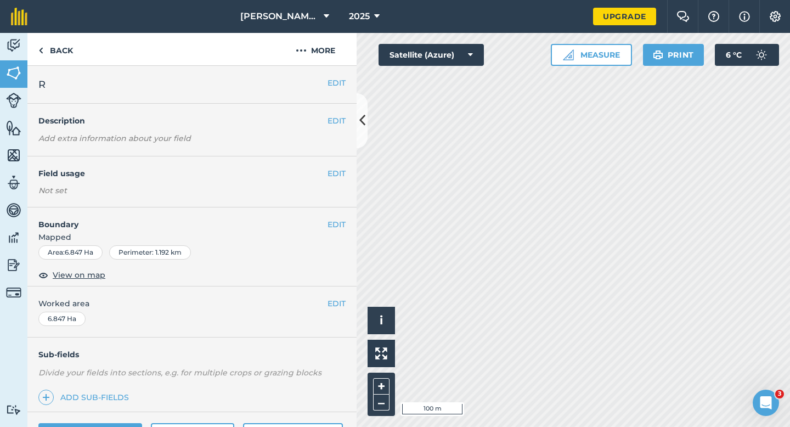
click at [335, 295] on div "EDIT Worked area 6.847 Ha" at bounding box center [191, 311] width 329 height 51
click at [342, 310] on div "EDIT Worked area 6.847 Ha" at bounding box center [191, 311] width 329 height 51
click at [338, 300] on button "EDIT" at bounding box center [336, 303] width 18 height 12
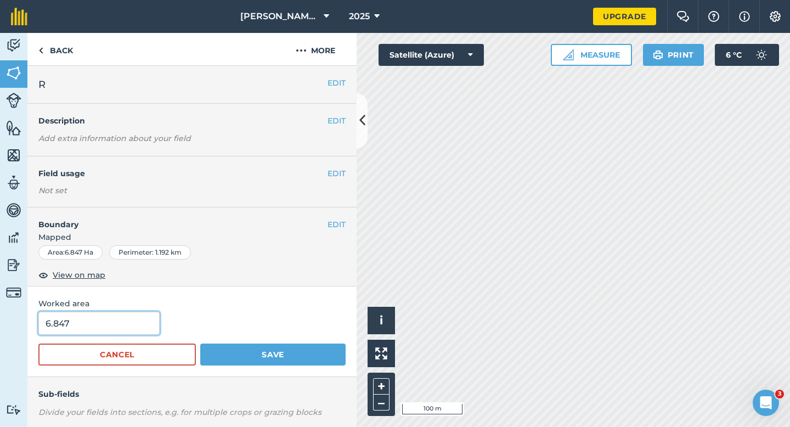
click at [134, 332] on input "6.847" at bounding box center [98, 322] width 121 height 23
type input "7"
click at [200, 343] on button "Save" at bounding box center [272, 354] width 145 height 22
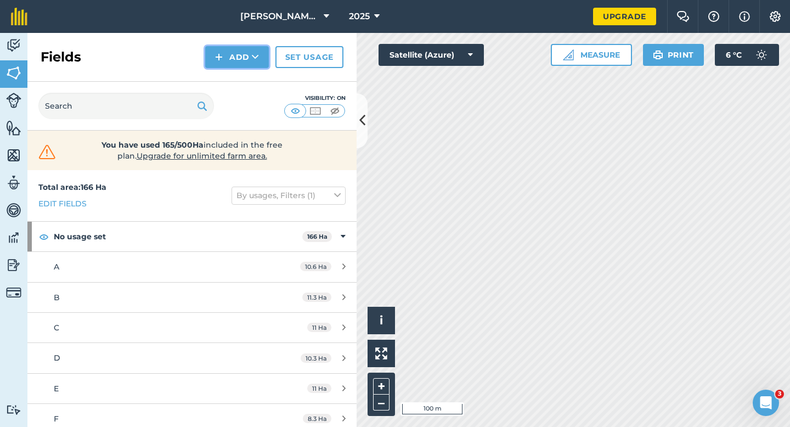
click at [242, 63] on button "Add" at bounding box center [237, 57] width 64 height 22
click at [242, 75] on link "Draw" at bounding box center [237, 82] width 60 height 24
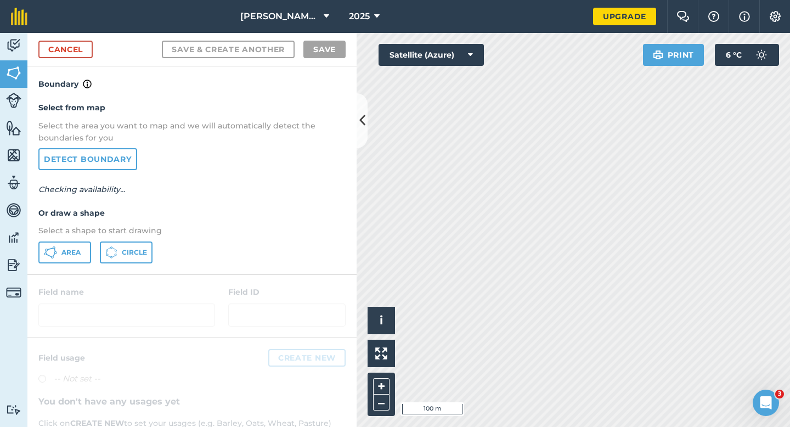
click at [73, 266] on div "Select from map Select the area you want to map and we will automatically detec…" at bounding box center [191, 181] width 329 height 183
click at [73, 253] on span "Area" at bounding box center [70, 252] width 19 height 9
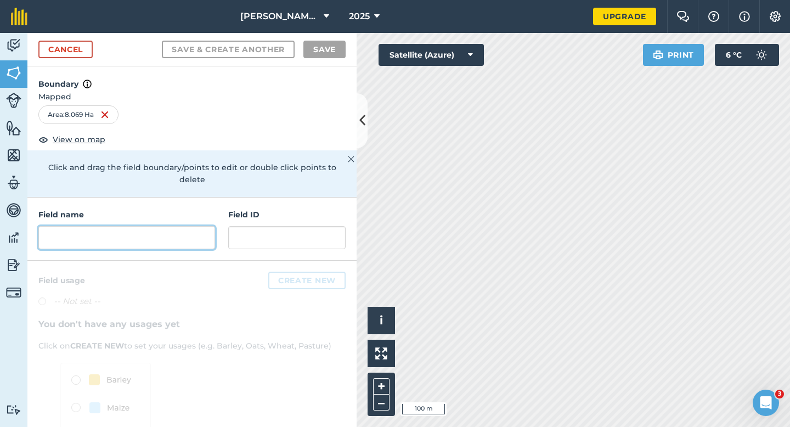
click at [194, 233] on input "text" at bounding box center [126, 237] width 177 height 23
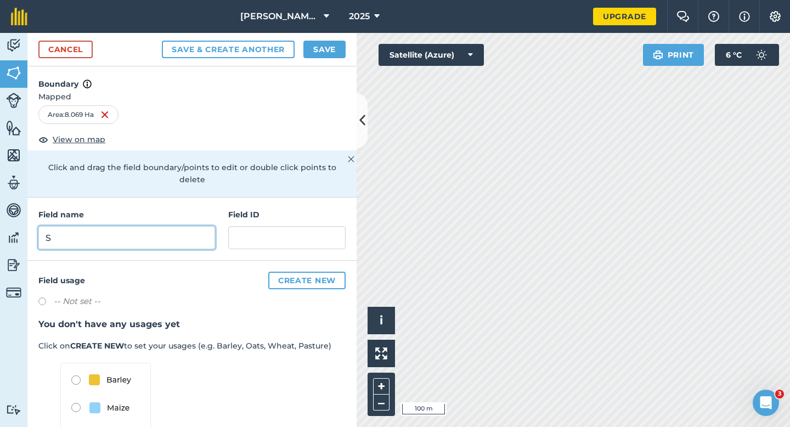
type input "S"
click at [306, 46] on button "Save" at bounding box center [324, 50] width 42 height 18
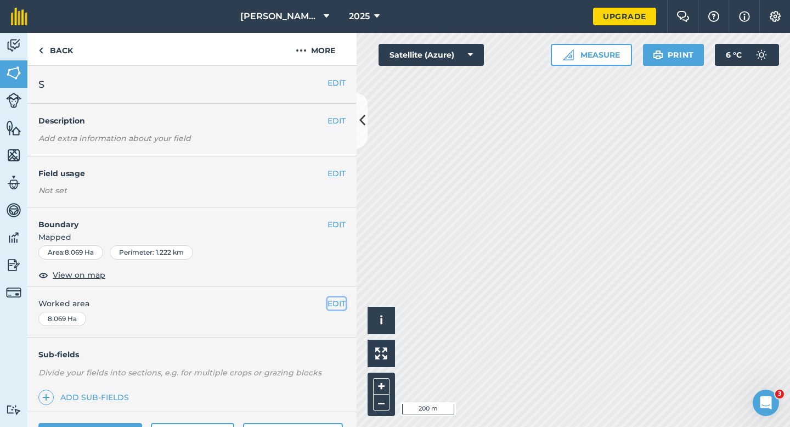
click at [335, 302] on button "EDIT" at bounding box center [336, 303] width 18 height 12
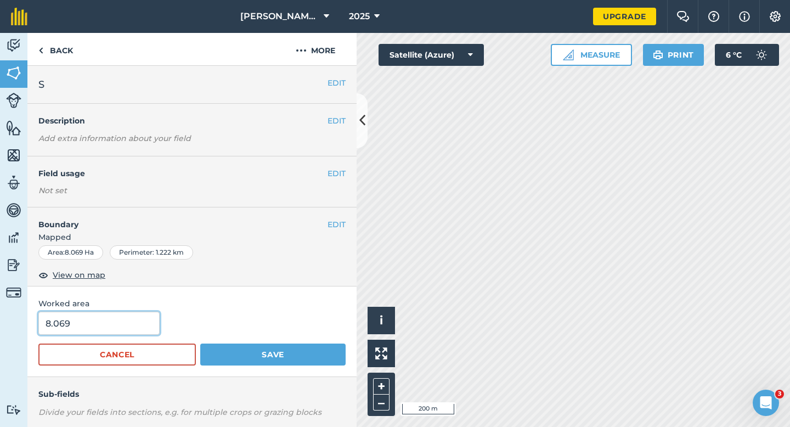
click at [114, 328] on input "8.069" at bounding box center [98, 322] width 121 height 23
type input "8"
click at [200, 343] on button "Save" at bounding box center [272, 354] width 145 height 22
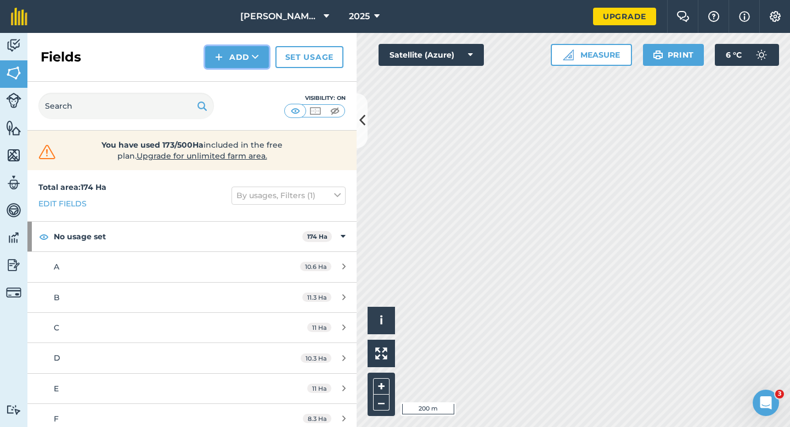
click at [226, 58] on button "Add" at bounding box center [237, 57] width 64 height 22
click at [226, 79] on link "Draw" at bounding box center [237, 82] width 60 height 24
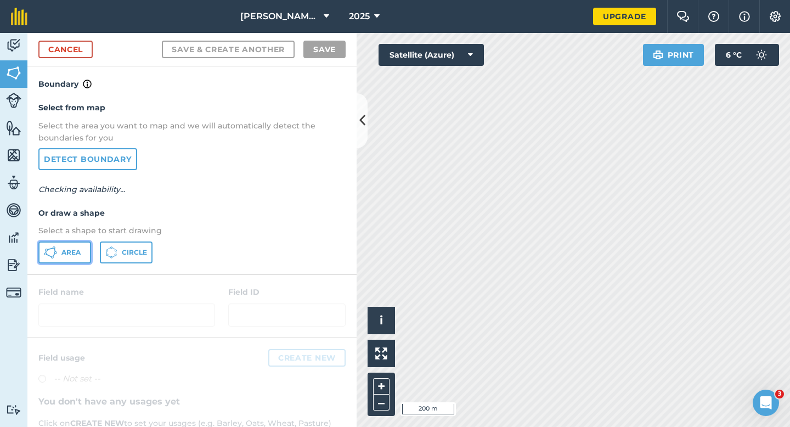
click at [55, 253] on icon at bounding box center [55, 252] width 3 height 3
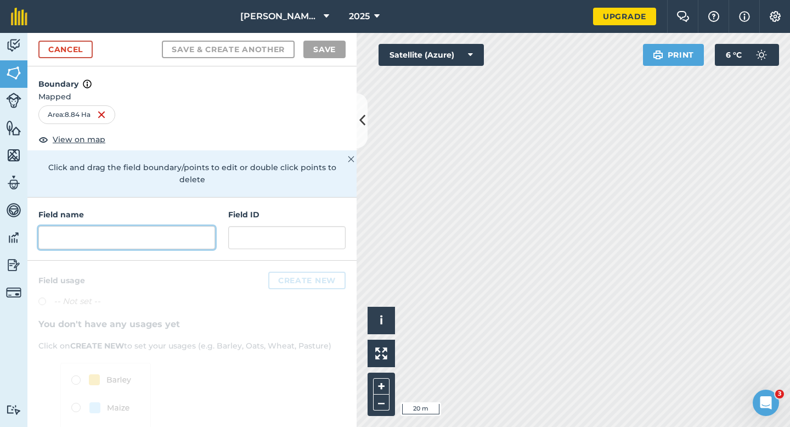
click at [122, 231] on input "text" at bounding box center [126, 237] width 177 height 23
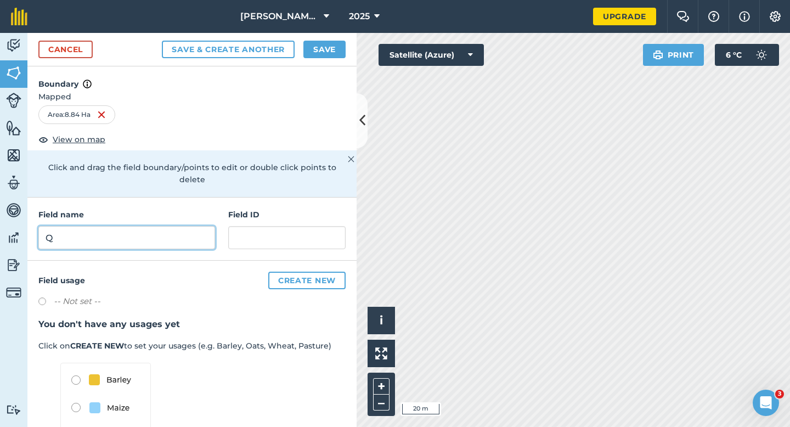
type input "Q"
click at [321, 60] on div "Cancel Save & Create Another Save" at bounding box center [191, 49] width 329 height 33
click at [321, 54] on button "Save" at bounding box center [324, 50] width 42 height 18
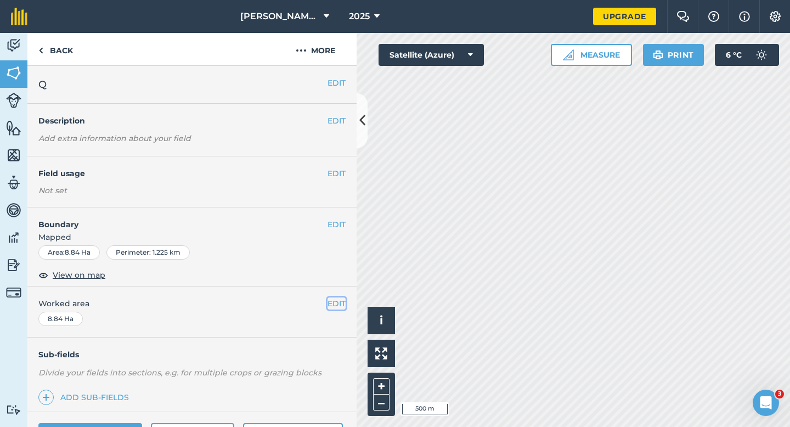
click at [338, 297] on button "EDIT" at bounding box center [336, 303] width 18 height 12
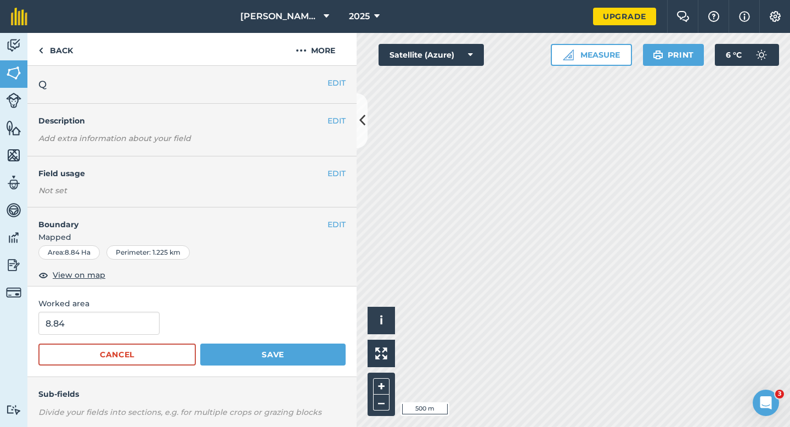
click at [106, 336] on form "8.84 Cancel Save" at bounding box center [191, 338] width 307 height 54
click at [105, 331] on input "8.84" at bounding box center [98, 322] width 121 height 23
type input "9"
click at [200, 343] on button "Save" at bounding box center [272, 354] width 145 height 22
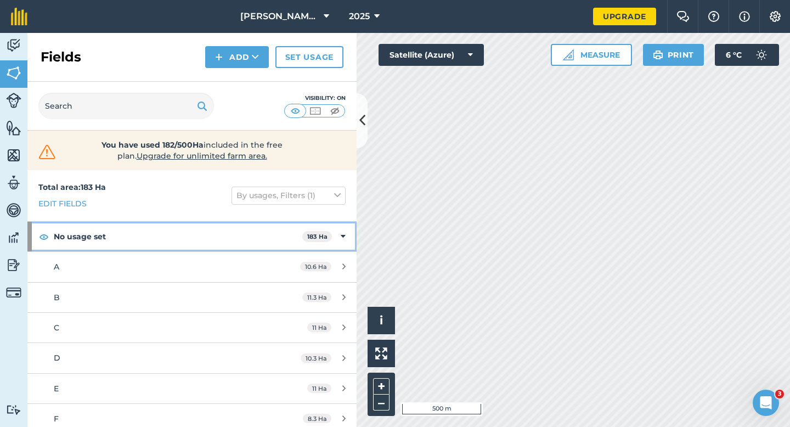
click at [345, 240] on div "No usage set 183 Ha" at bounding box center [191, 237] width 329 height 30
